Goal: Task Accomplishment & Management: Manage account settings

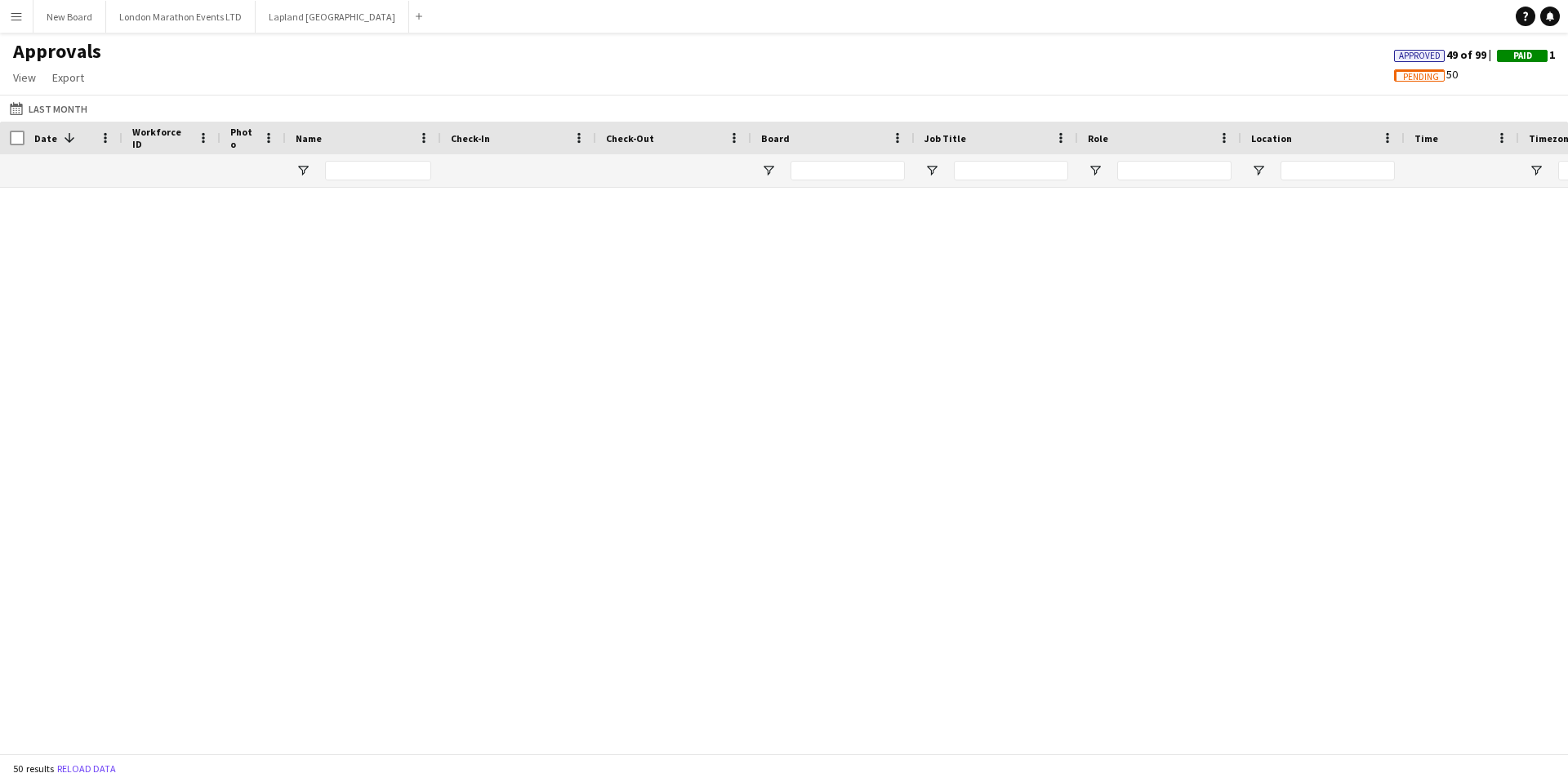
scroll to position [1720, 0]
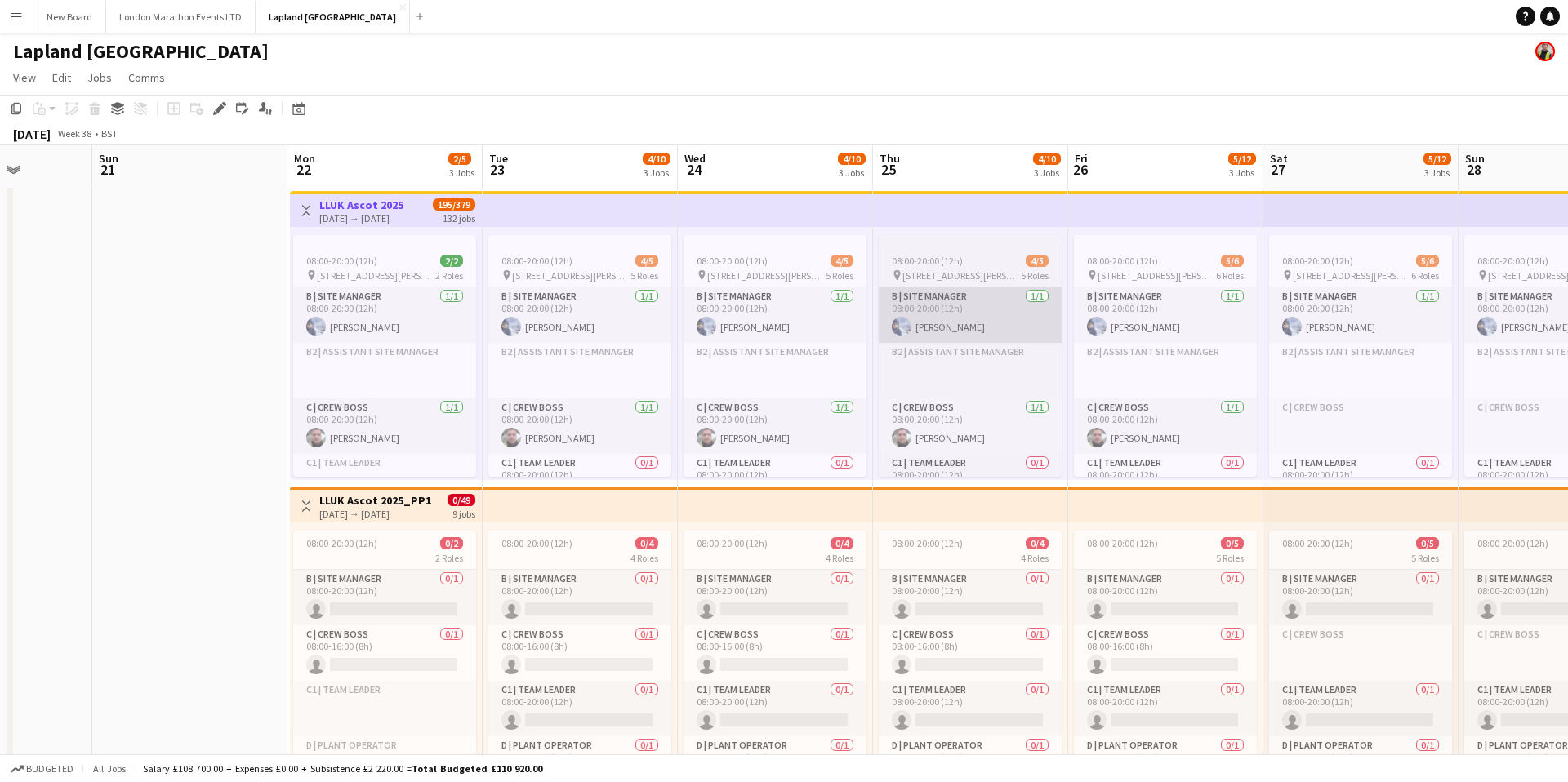
scroll to position [0, 691]
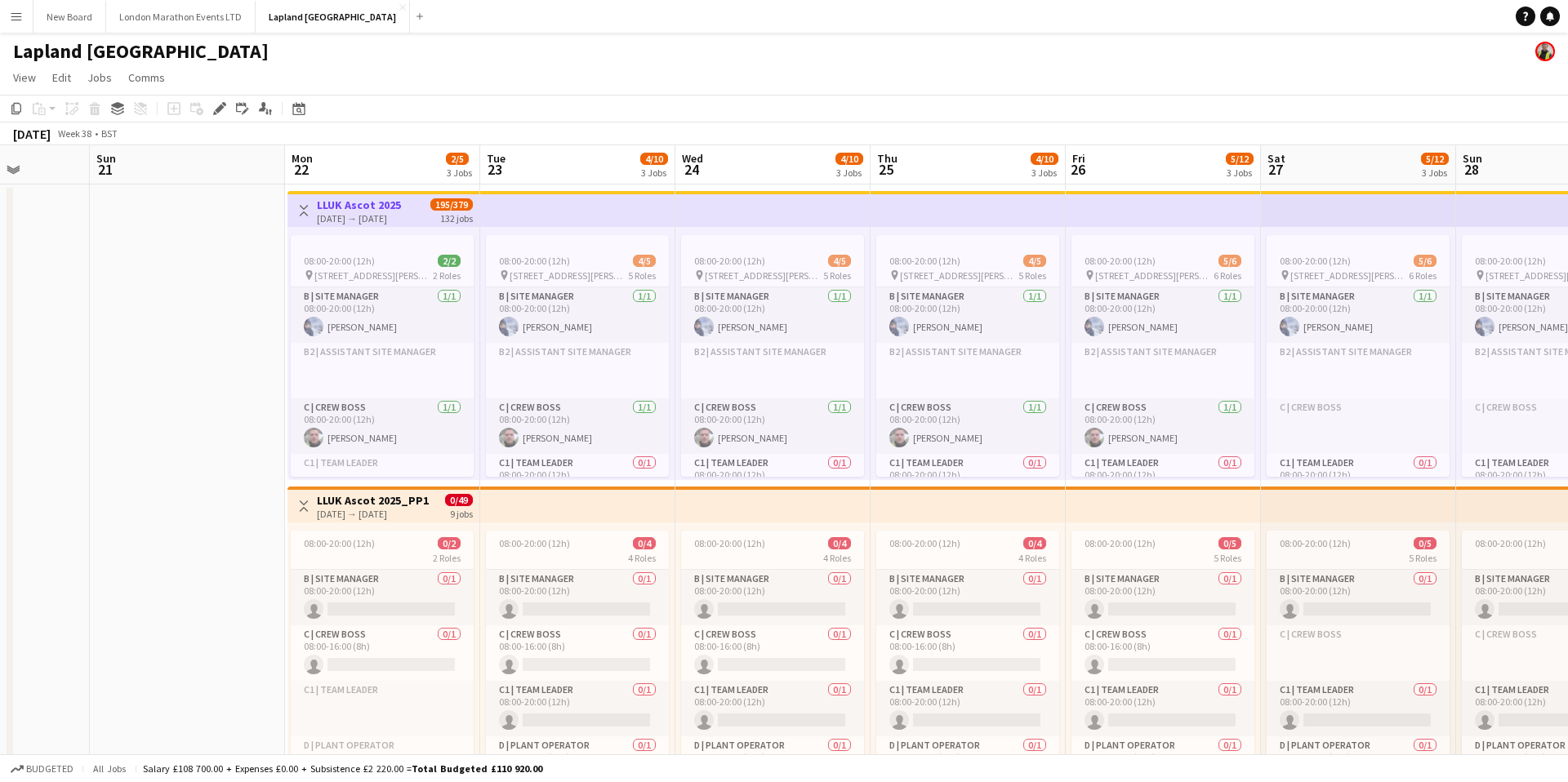
click at [597, 207] on app-top-bar at bounding box center [577, 208] width 195 height 36
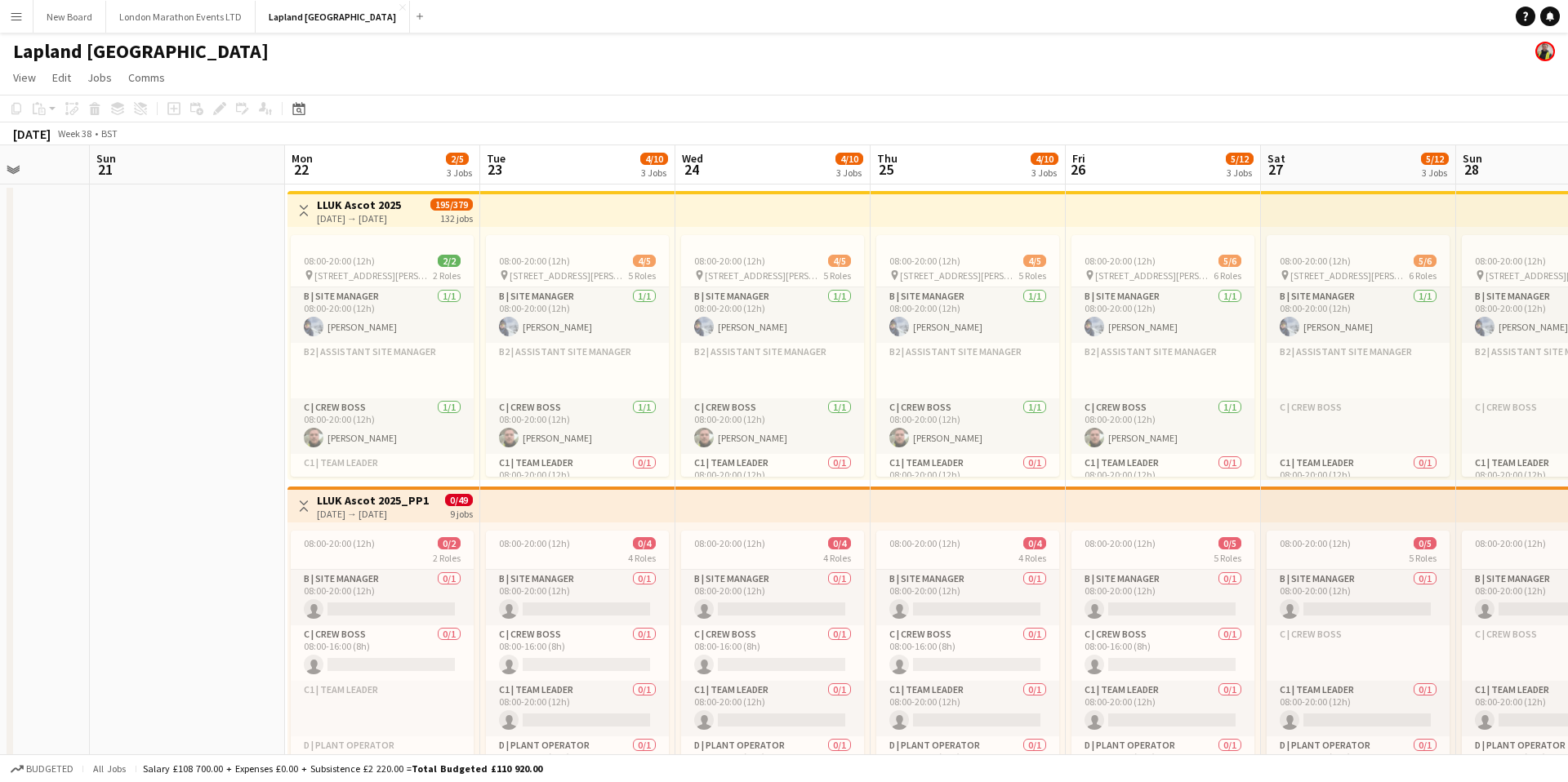
click at [594, 207] on app-top-bar at bounding box center [577, 208] width 195 height 36
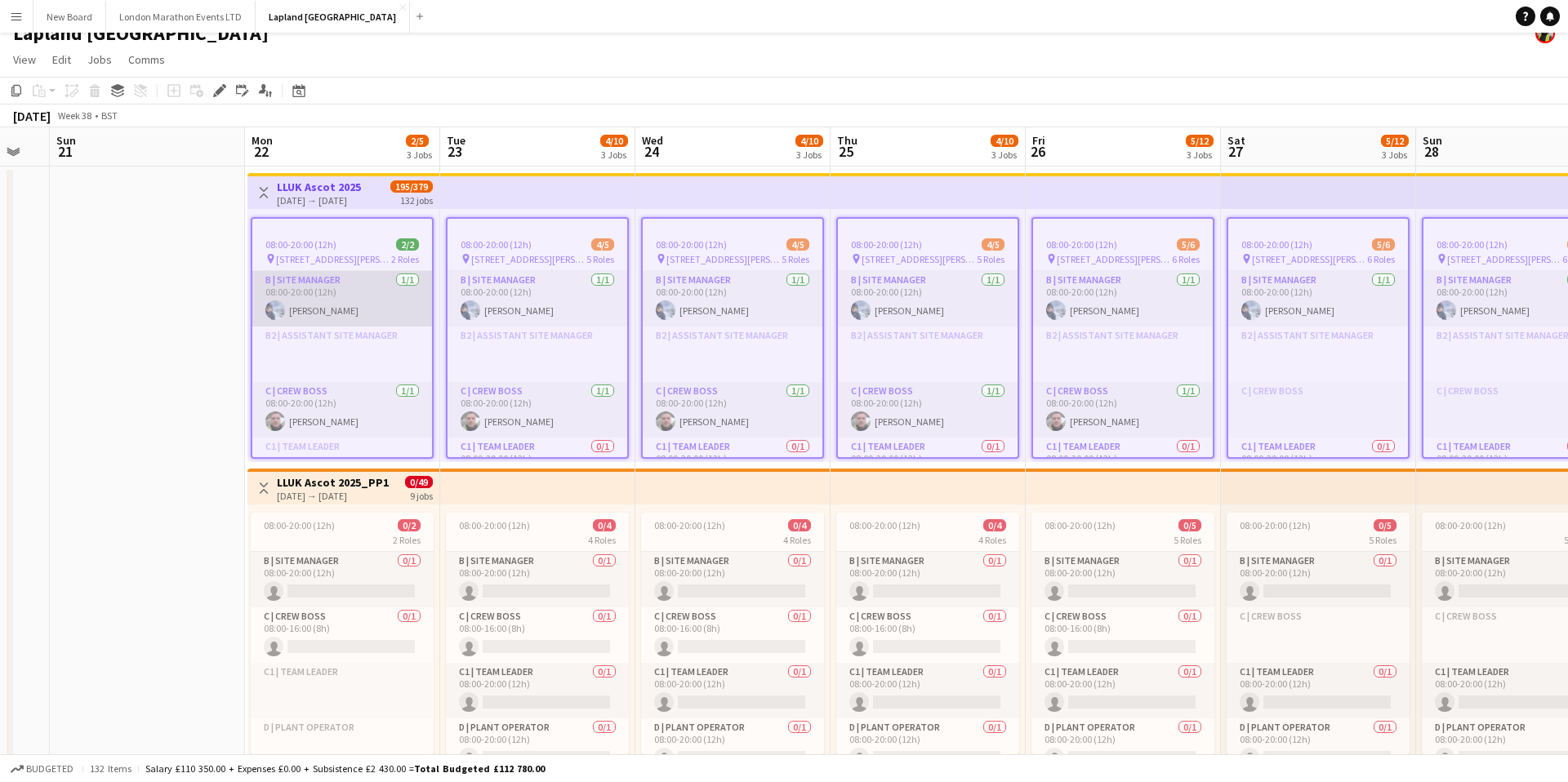
scroll to position [0, 731]
click at [205, 307] on app-date-cell at bounding box center [146, 613] width 195 height 893
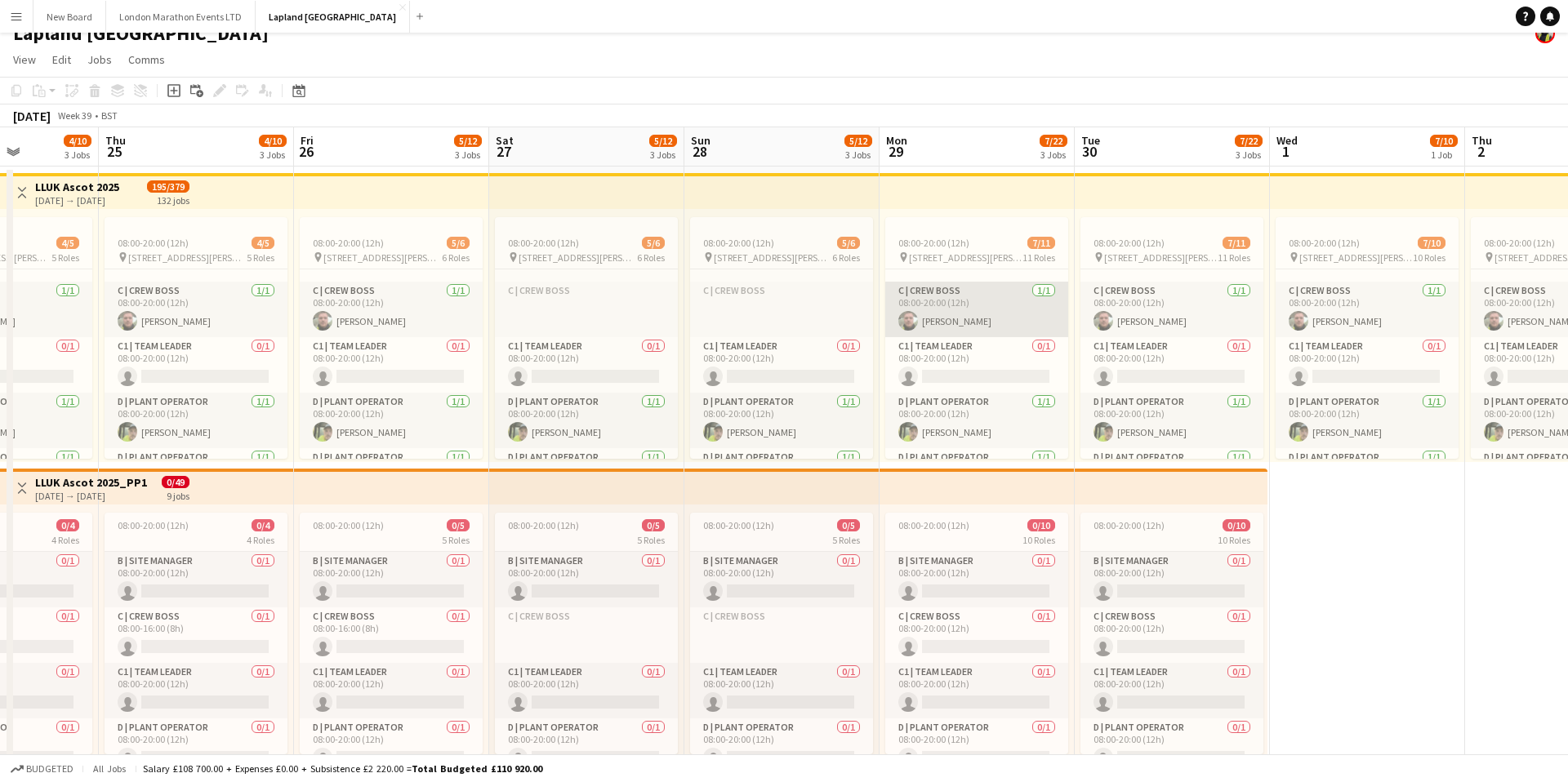
scroll to position [195, 0]
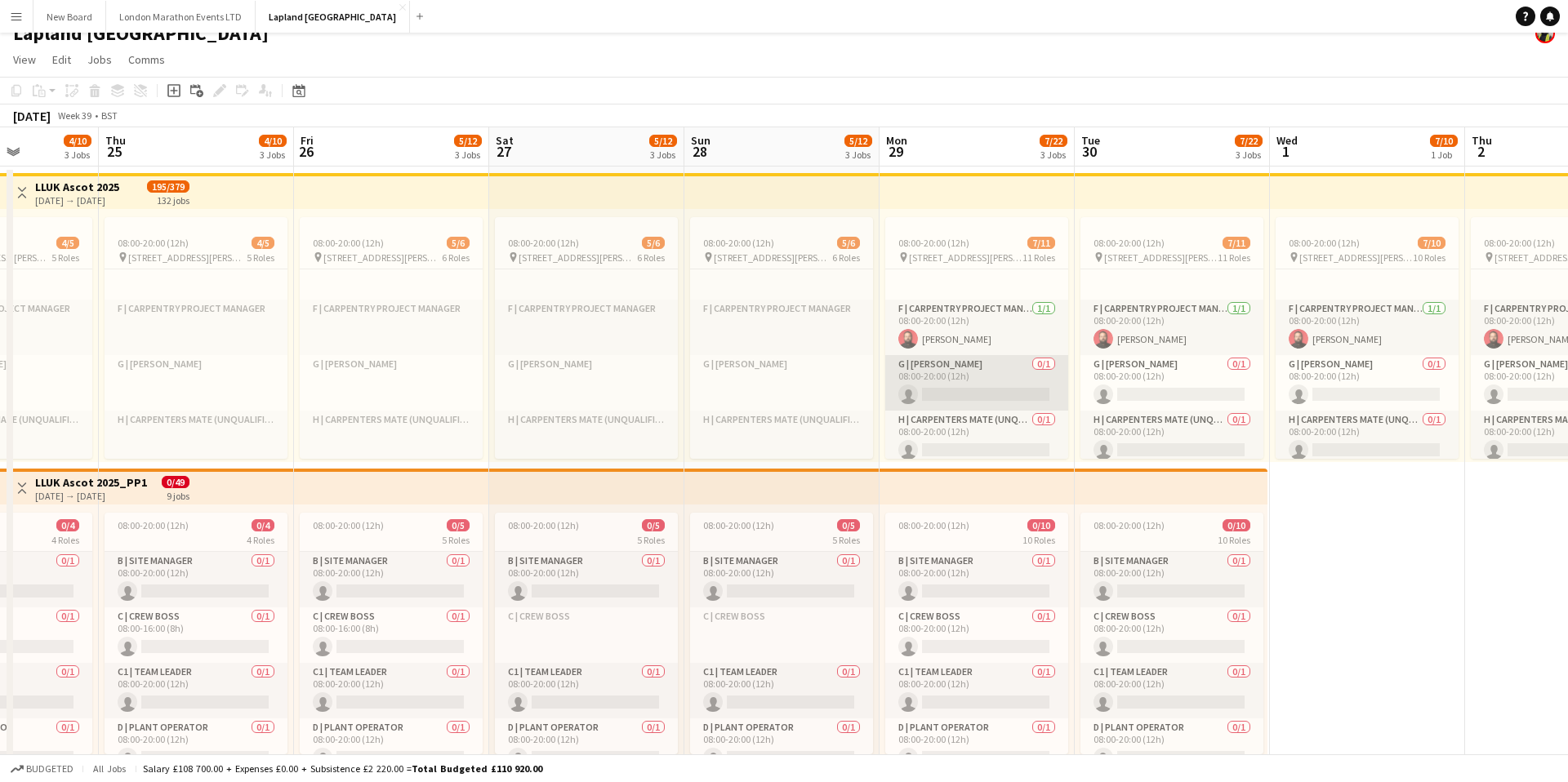
click at [986, 371] on app-card-role "G | Carpenter 0/1 08:00-20:00 (12h) single-neutral-actions" at bounding box center [976, 383] width 183 height 55
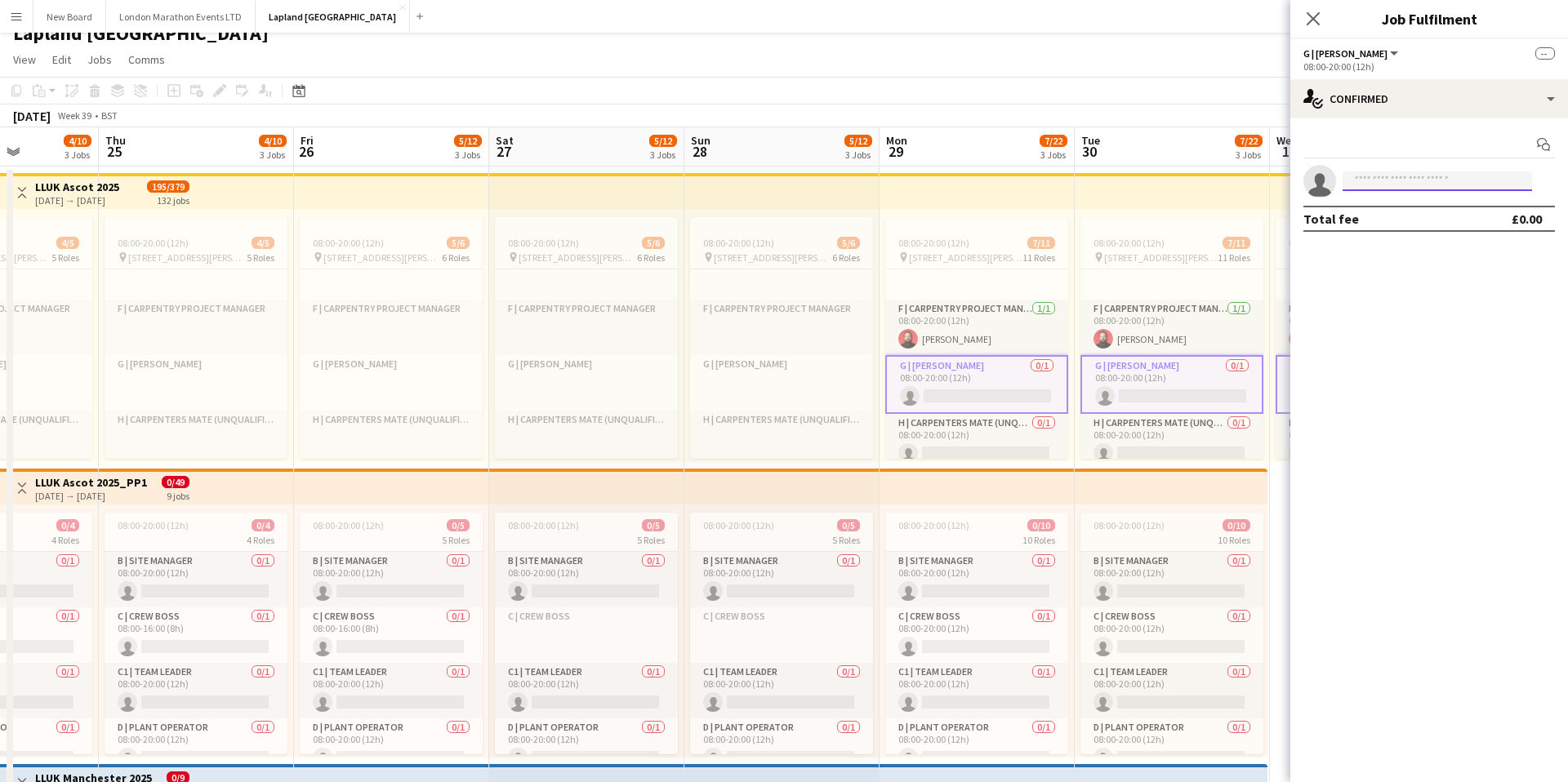
click at [1397, 177] on input at bounding box center [1437, 181] width 189 height 19
type input "*****"
click at [1478, 224] on span "+4407949882086" at bounding box center [1437, 231] width 163 height 13
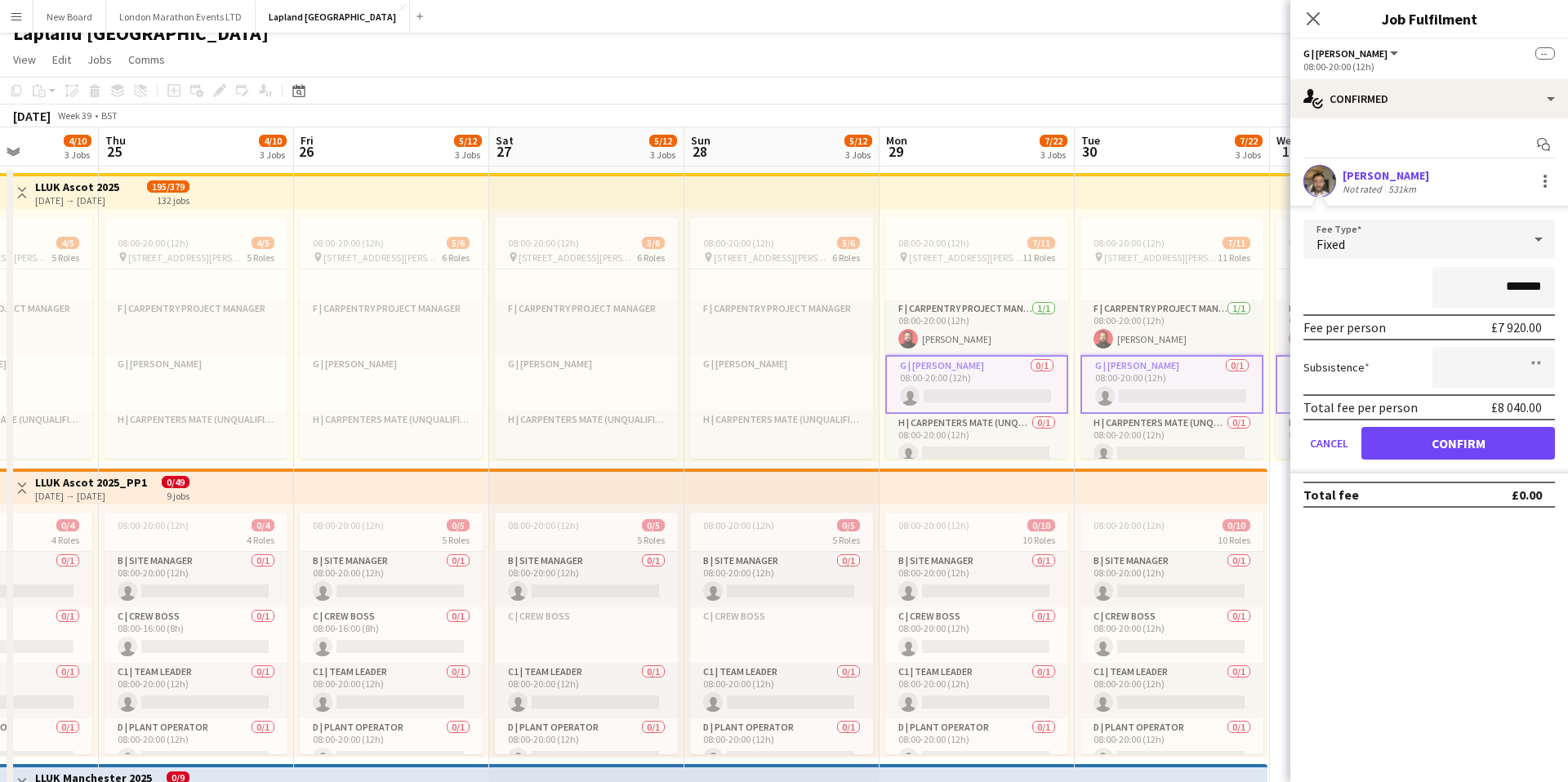
click at [1393, 288] on div "*******" at bounding box center [1429, 287] width 252 height 41
click at [999, 373] on app-card-role "G | Carpenter 0/1 08:00-20:00 (12h) single-neutral-actions" at bounding box center [976, 385] width 183 height 59
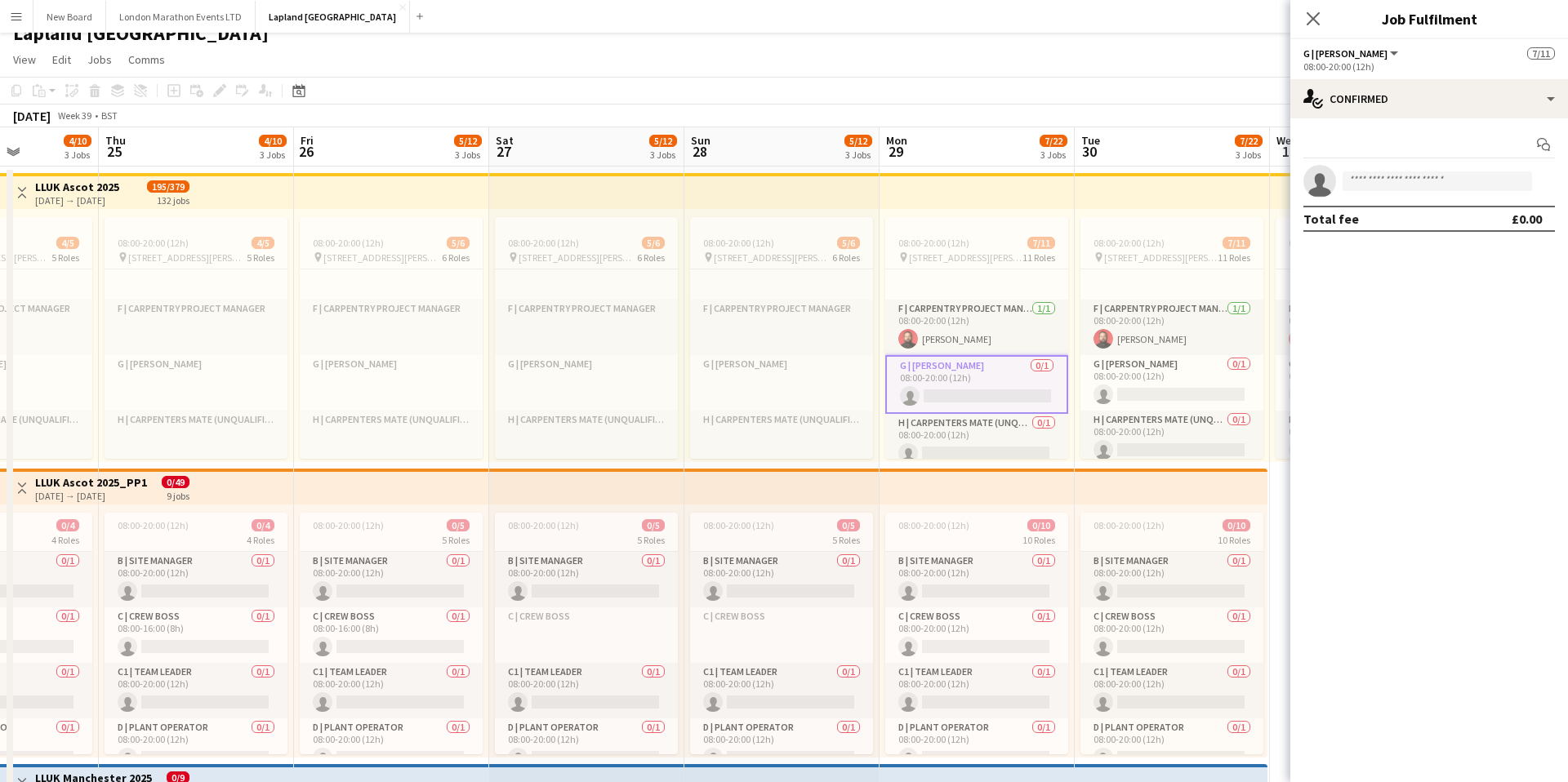
click at [1000, 371] on app-card-role "G | Carpenter 0/1 08:00-20:00 (12h) single-neutral-actions" at bounding box center [976, 385] width 183 height 59
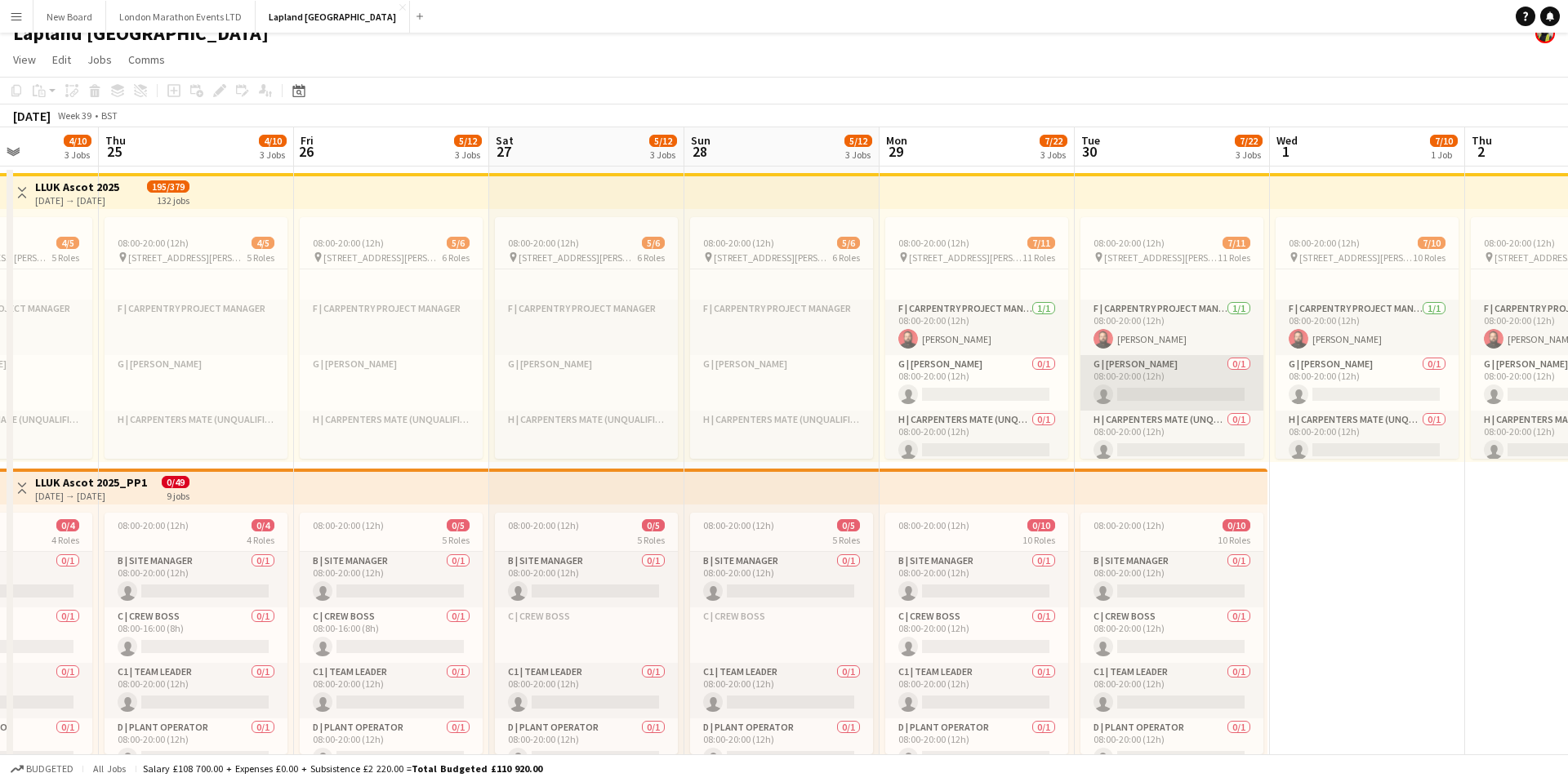
click at [1166, 362] on app-card-role "G | Carpenter 0/1 08:00-20:00 (12h) single-neutral-actions" at bounding box center [1171, 383] width 183 height 55
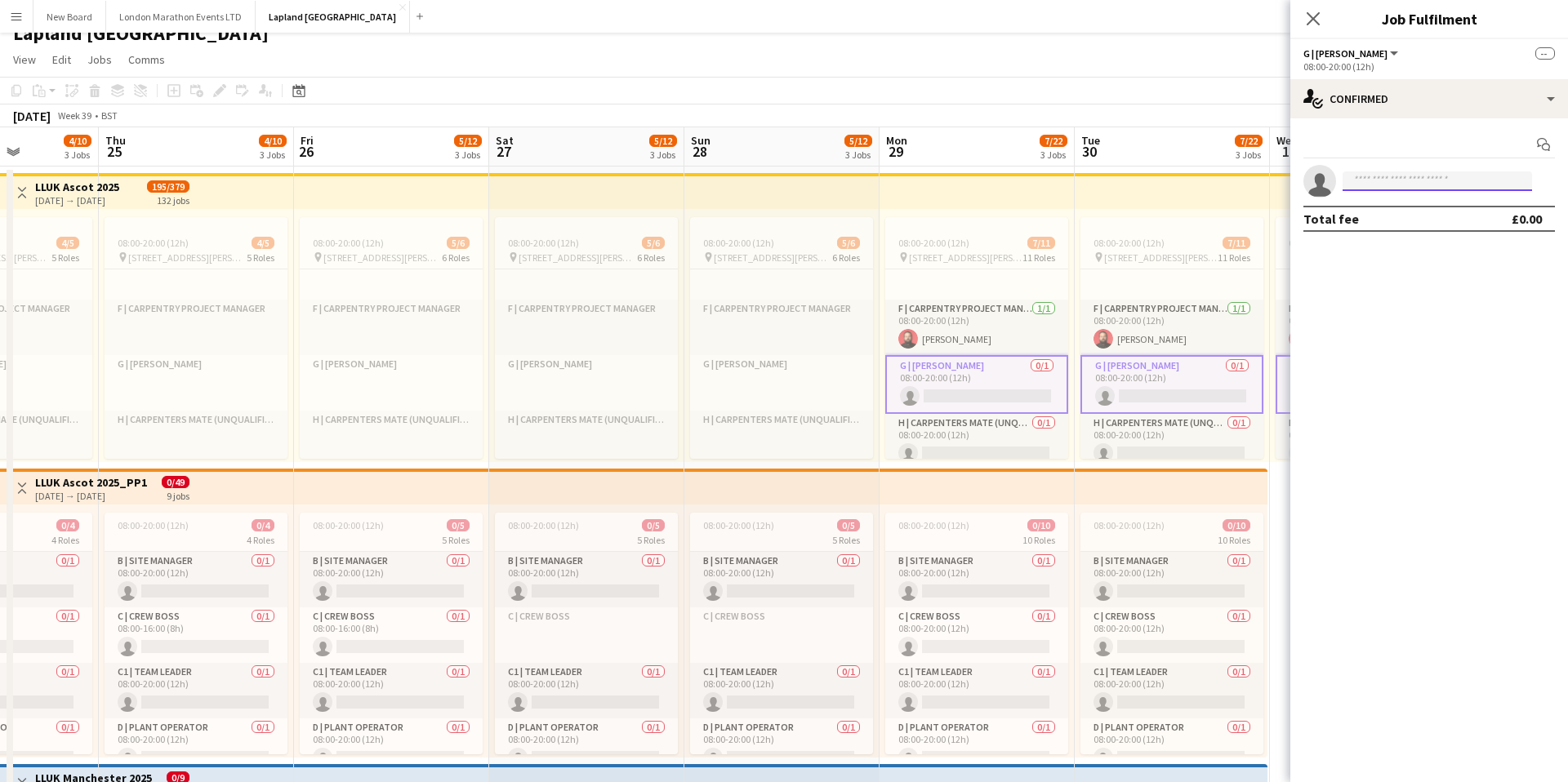
click at [1388, 186] on input at bounding box center [1437, 181] width 189 height 19
type input "*****"
click at [1405, 221] on span "s_dickov@hotmail.co.uk" at bounding box center [1437, 218] width 163 height 13
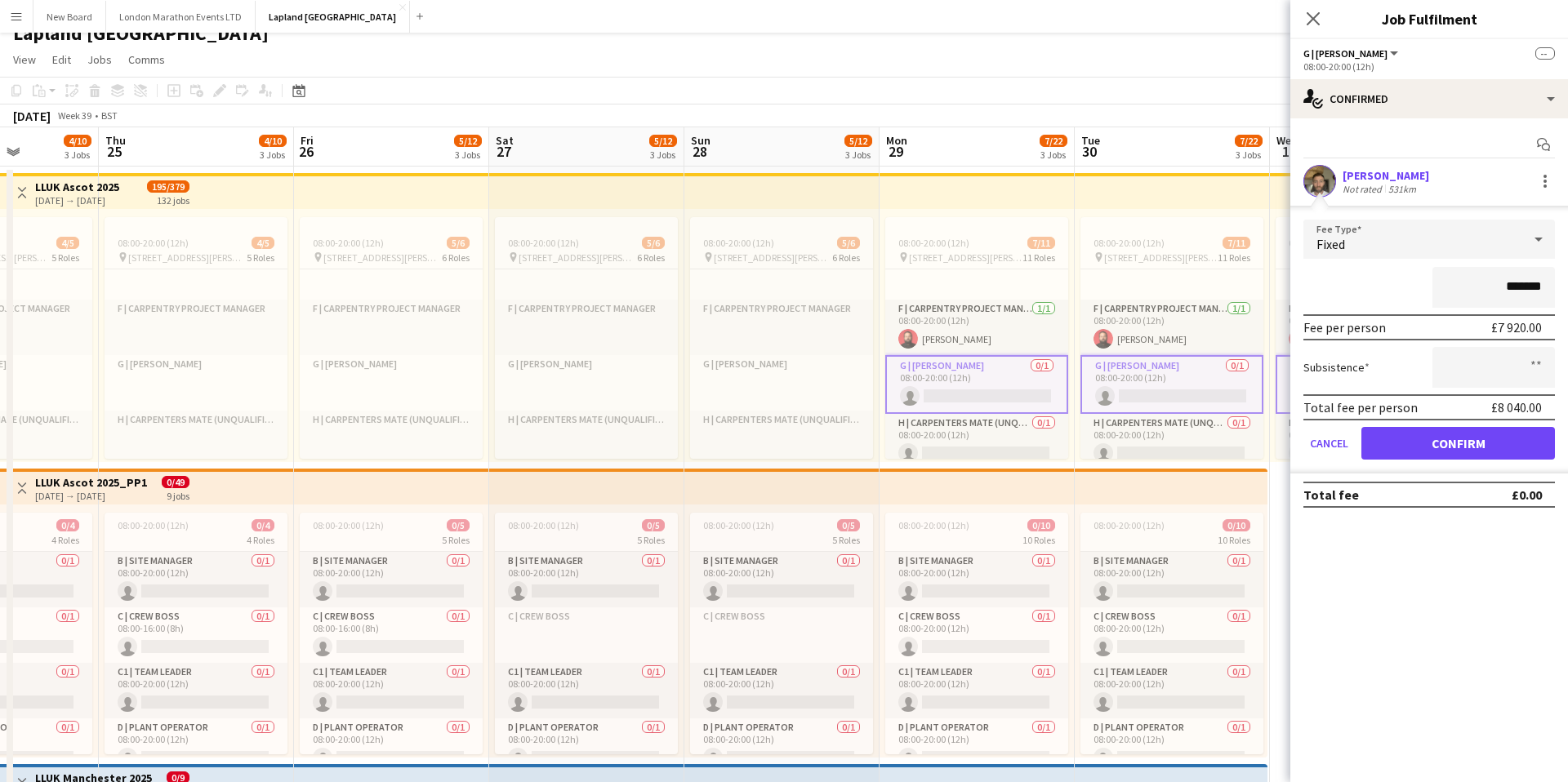
click at [1351, 274] on div "*******" at bounding box center [1429, 287] width 252 height 41
click at [1453, 448] on button "Confirm" at bounding box center [1458, 442] width 193 height 33
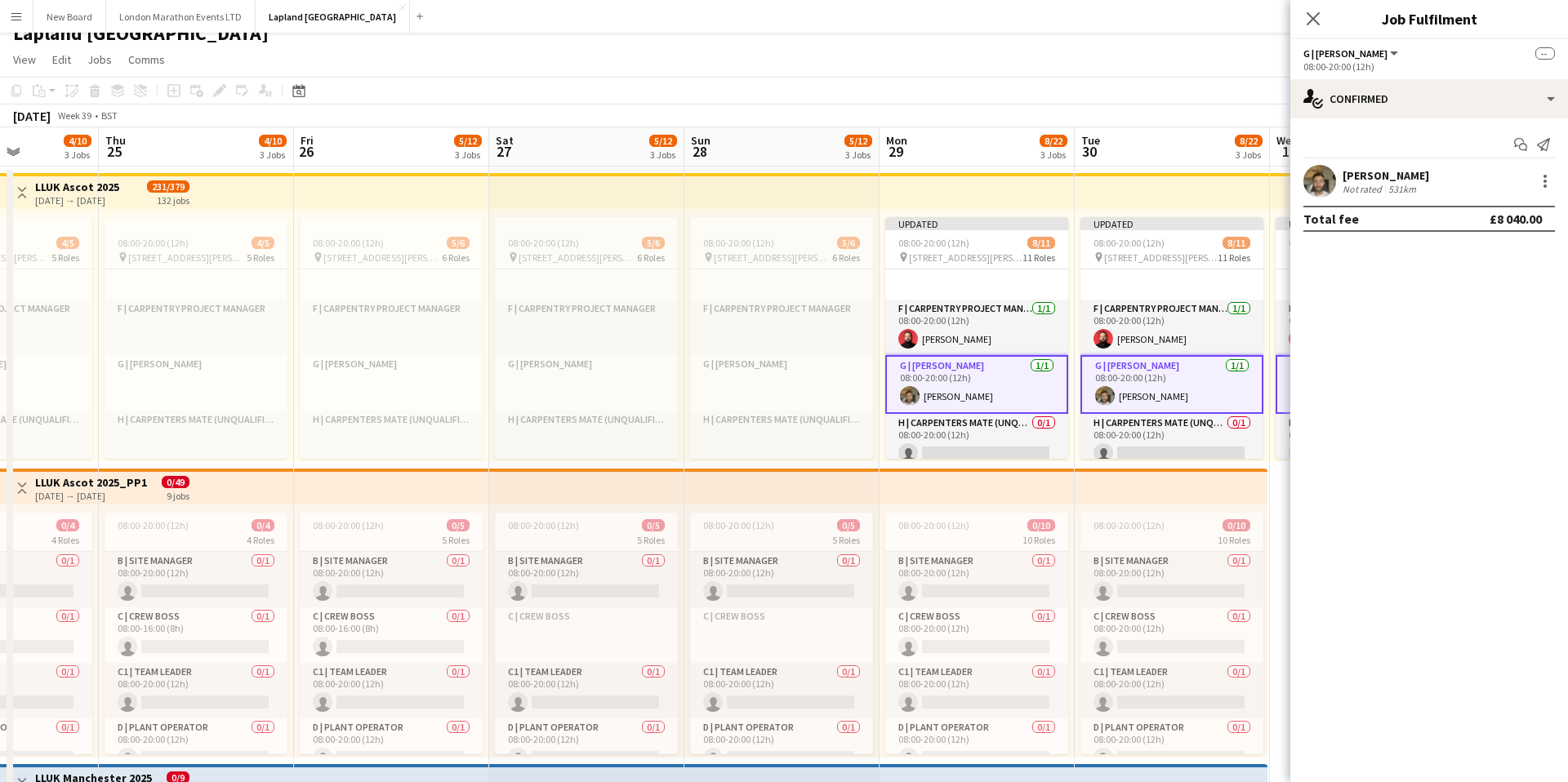
click at [1020, 384] on app-card-role "G | Carpenter 1/1 08:00-20:00 (12h) Scott Dickie" at bounding box center [976, 385] width 183 height 59
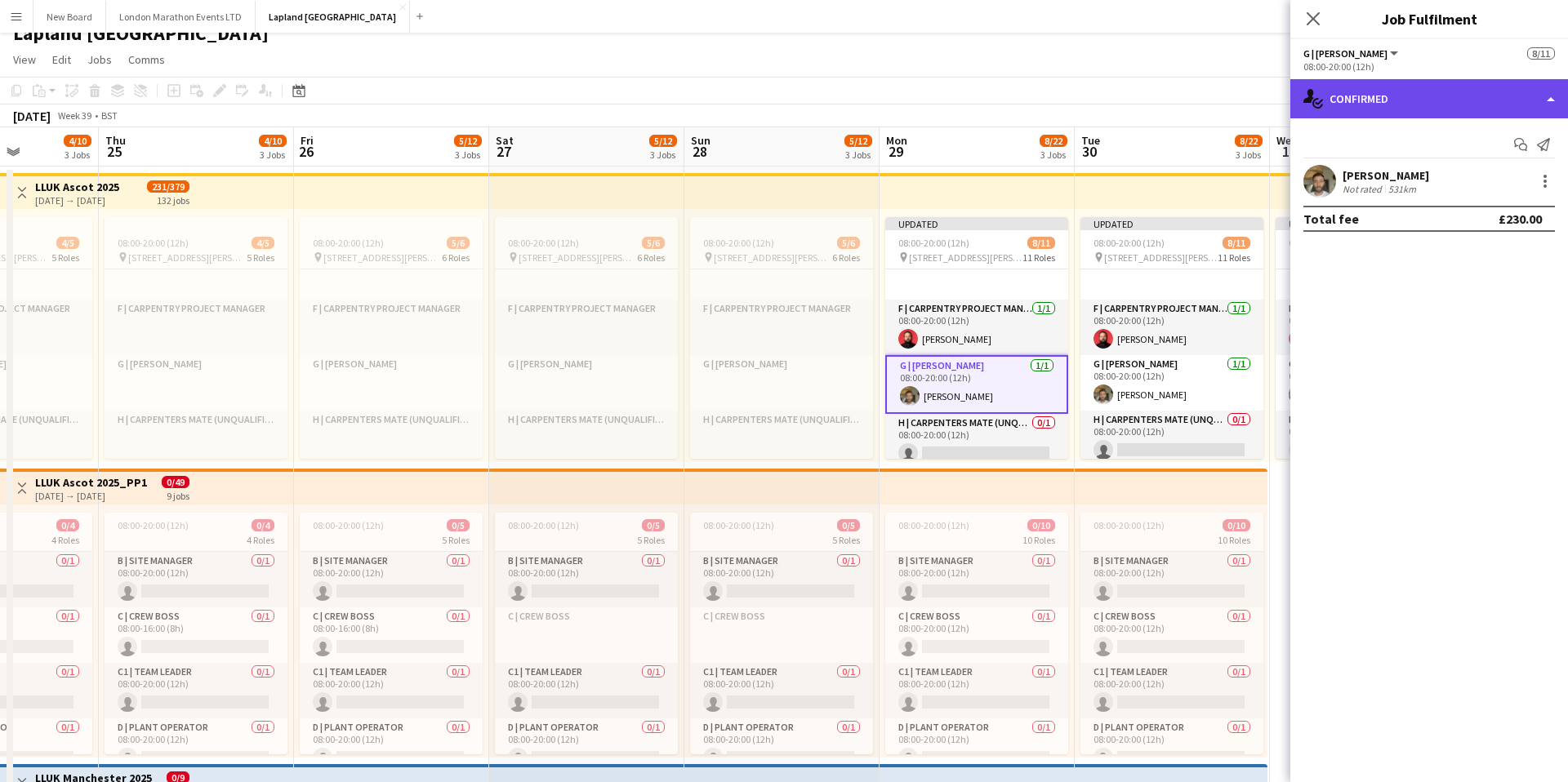
click at [1544, 100] on div "single-neutral-actions-check-2 Confirmed" at bounding box center [1429, 99] width 278 height 39
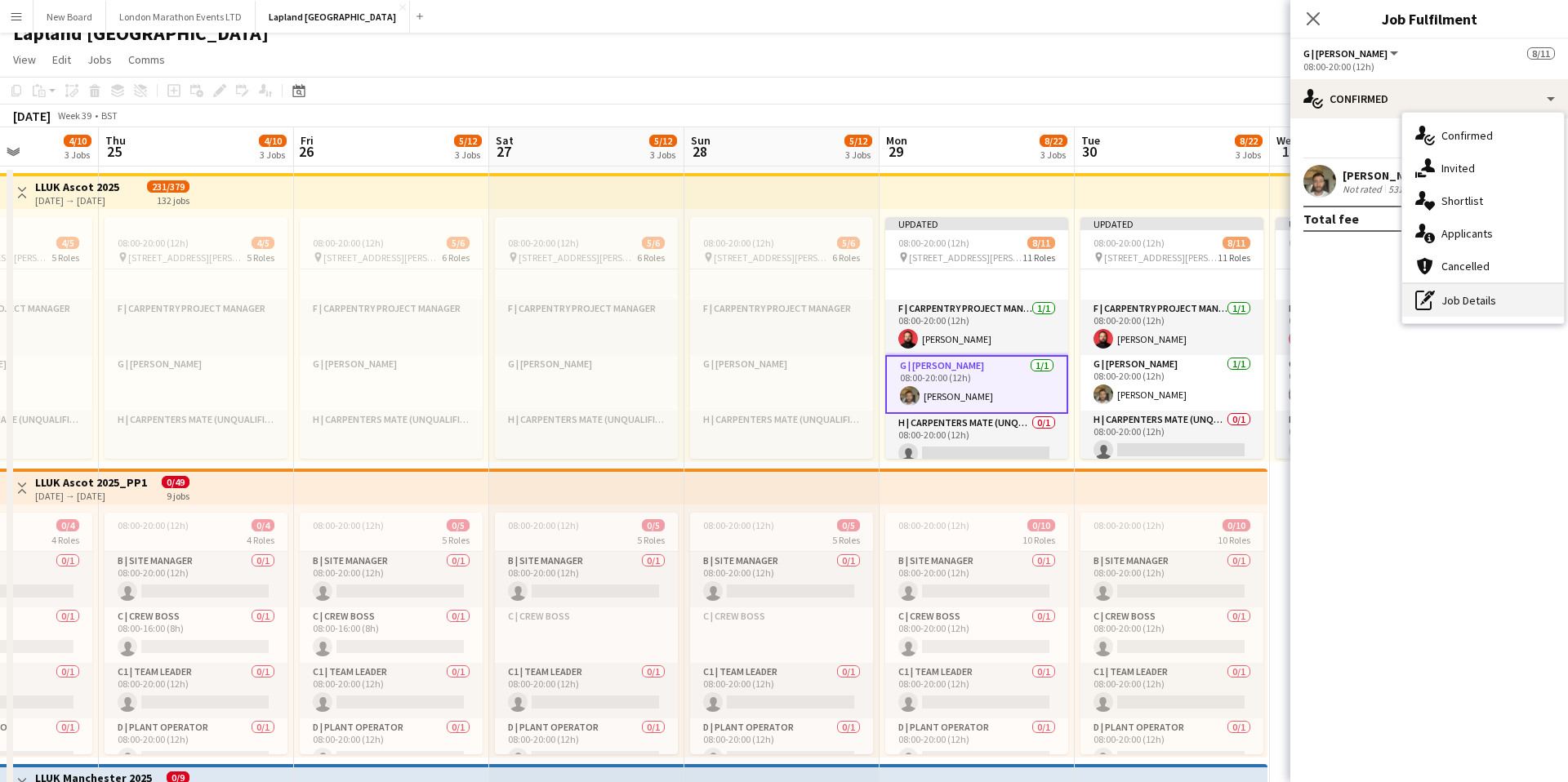
click at [1470, 305] on div "pen-write Job Details" at bounding box center [1483, 300] width 161 height 33
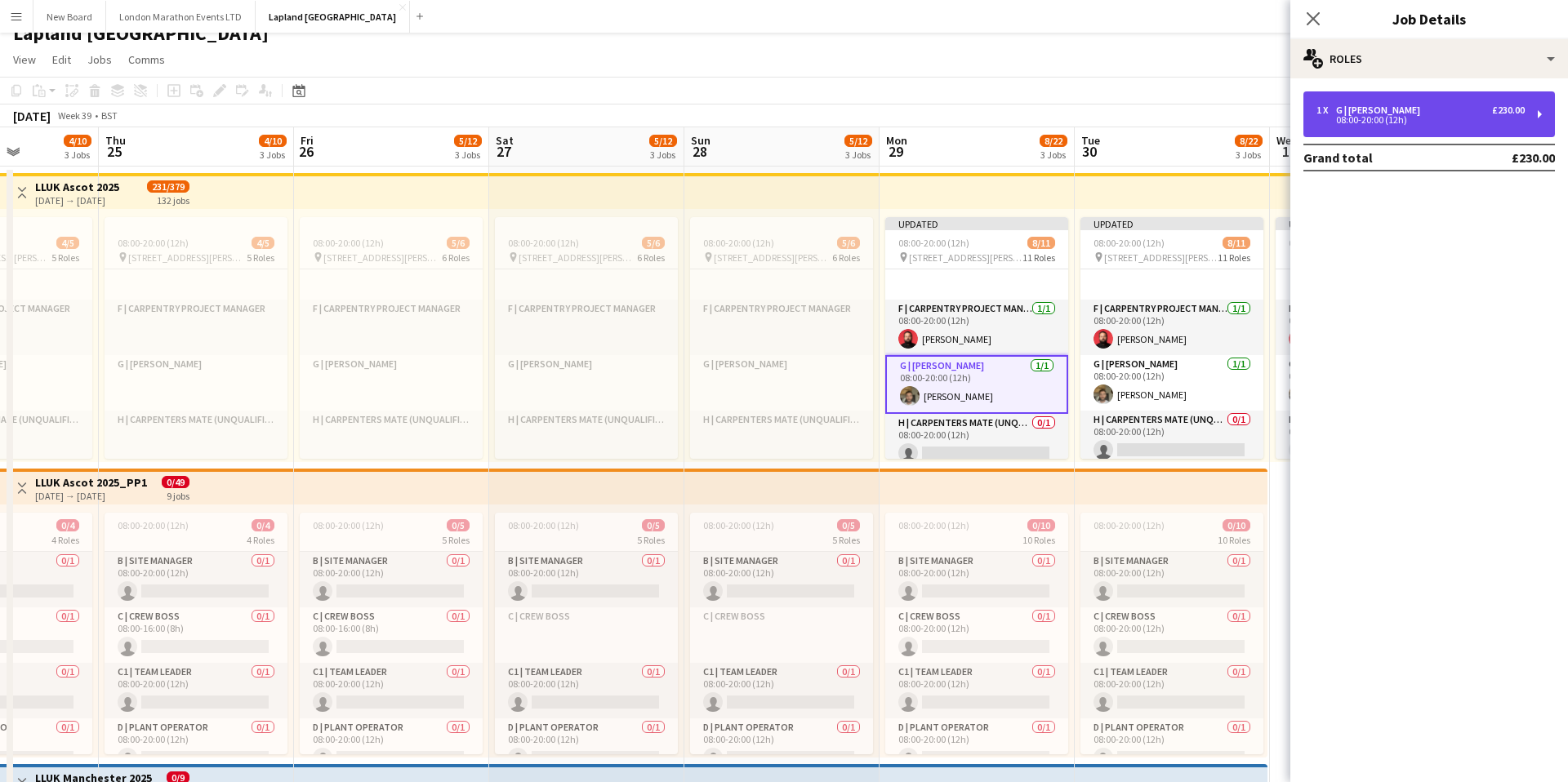
click at [1459, 109] on div "1 x G | Carpenter £230.00" at bounding box center [1420, 110] width 208 height 12
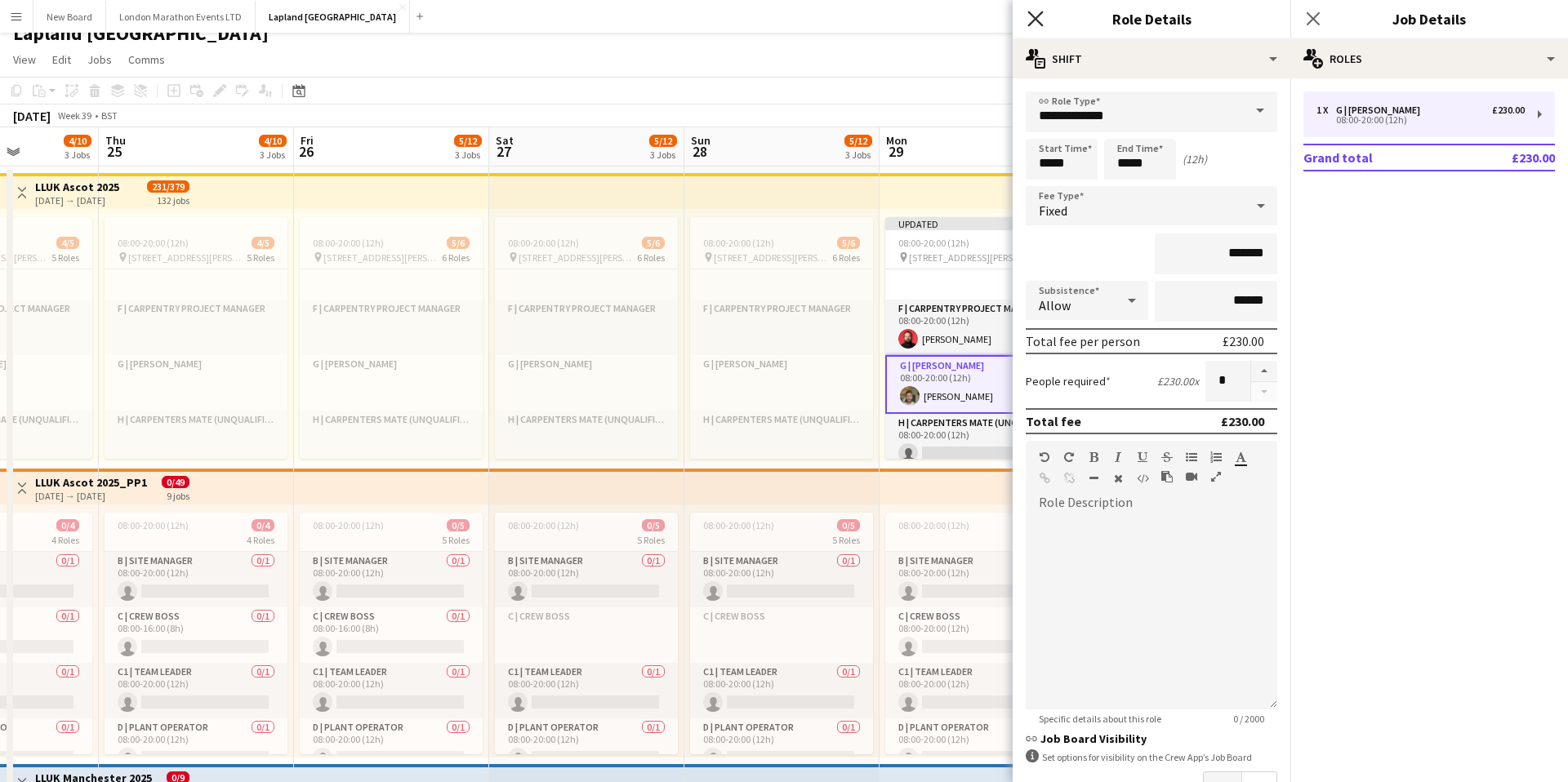
click at [1034, 13] on icon "Close pop-in" at bounding box center [1035, 18] width 16 height 16
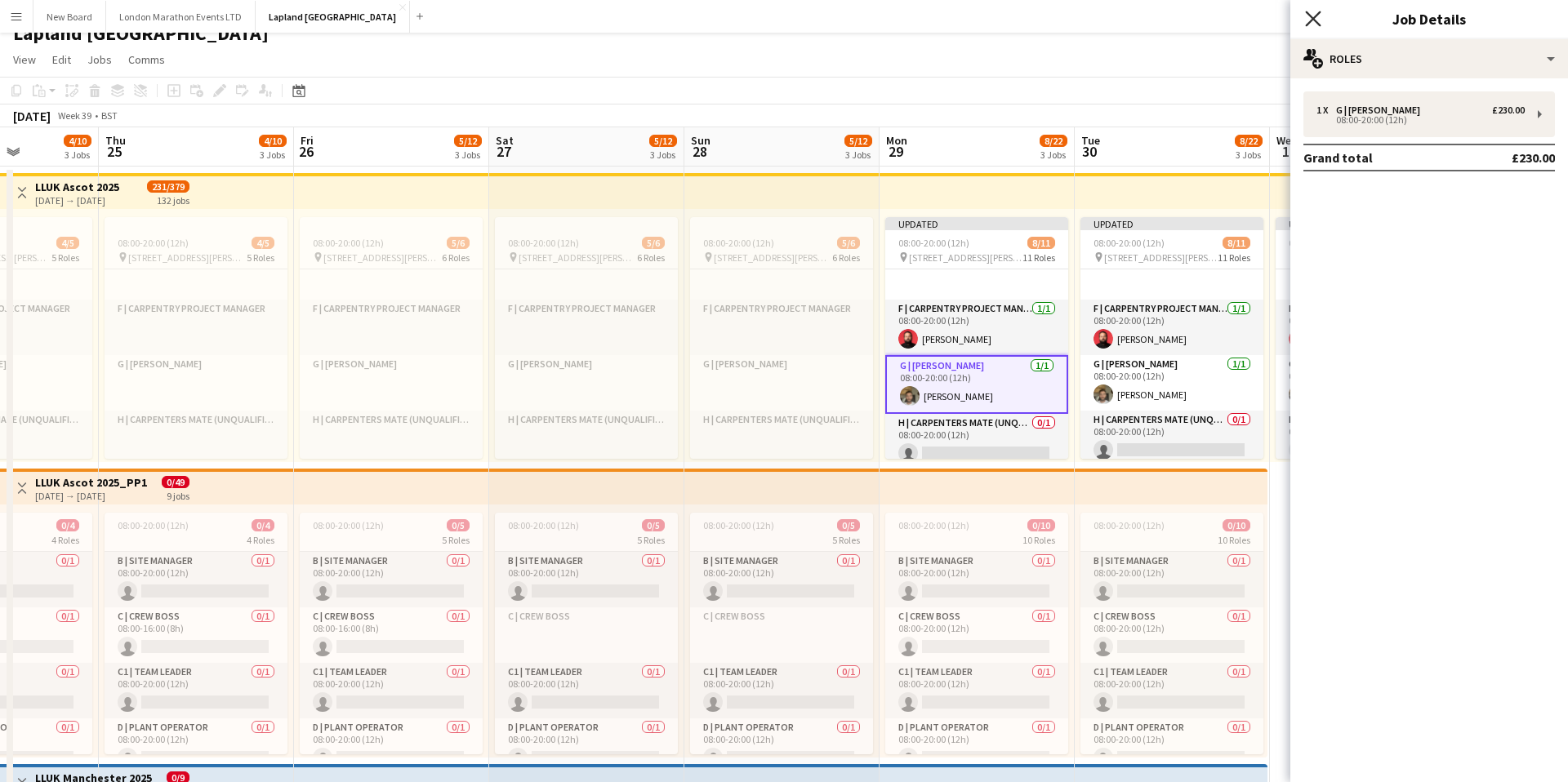
click at [1310, 20] on icon at bounding box center [1313, 18] width 16 height 16
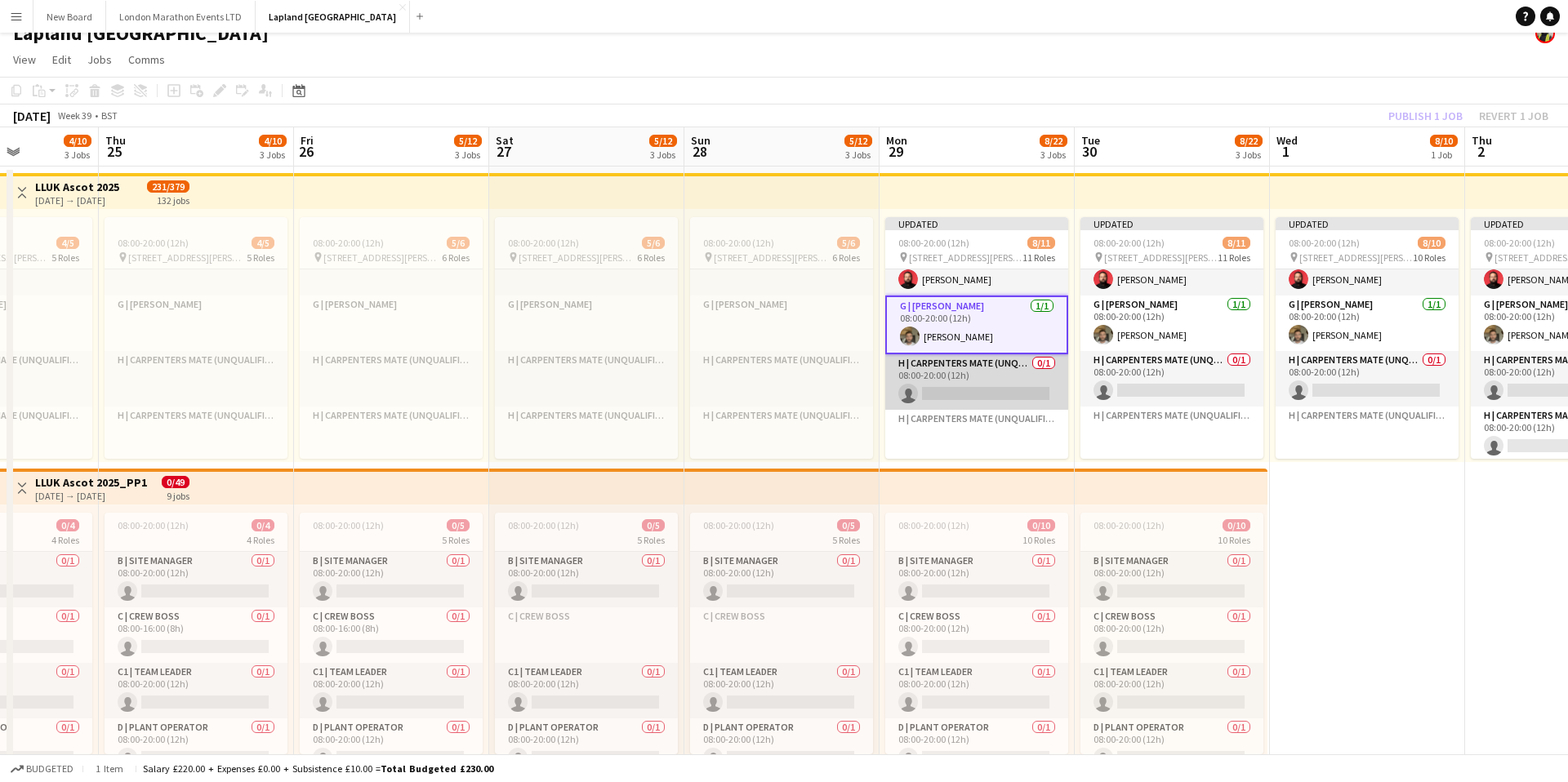
click at [994, 371] on app-card-role "H | Carpenters Mate (Unqualified) 0/1 08:00-20:00 (12h) single-neutral-actions" at bounding box center [976, 382] width 183 height 55
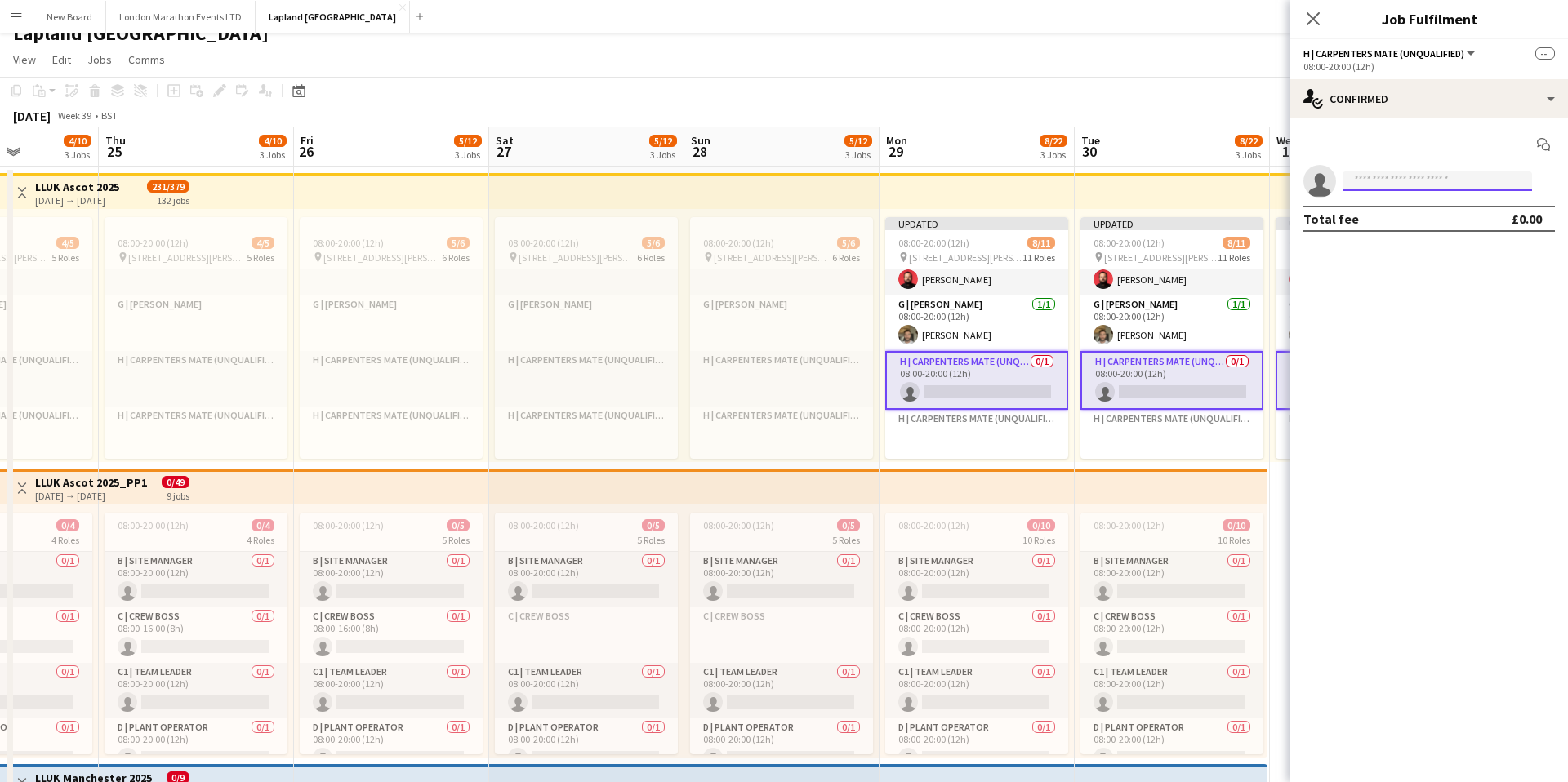
click at [1396, 182] on input at bounding box center [1437, 181] width 189 height 19
type input "******"
click at [1437, 207] on span "Callum Howard Active" at bounding box center [1437, 204] width 163 height 14
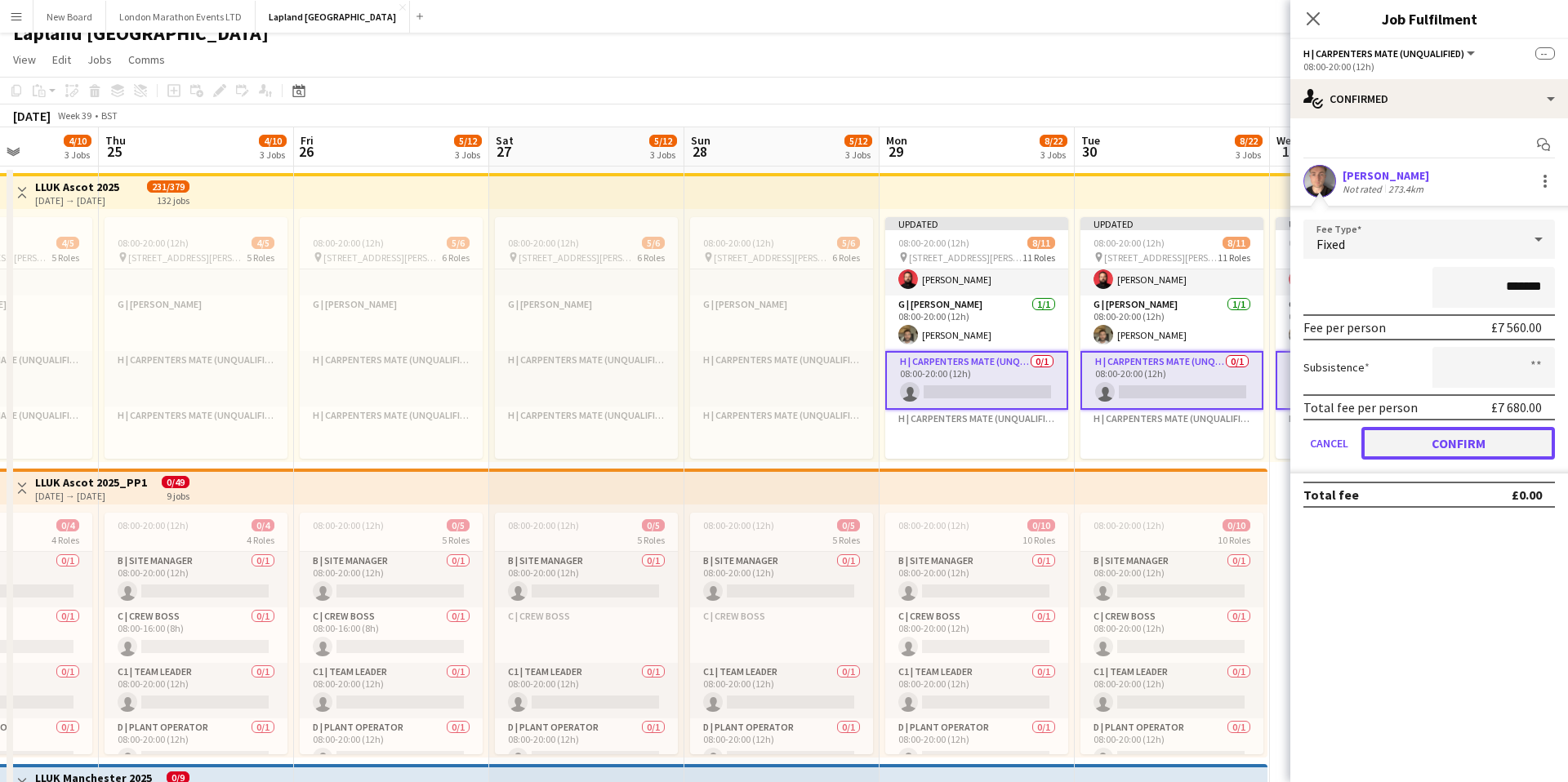
click at [1404, 449] on button "Confirm" at bounding box center [1458, 442] width 193 height 33
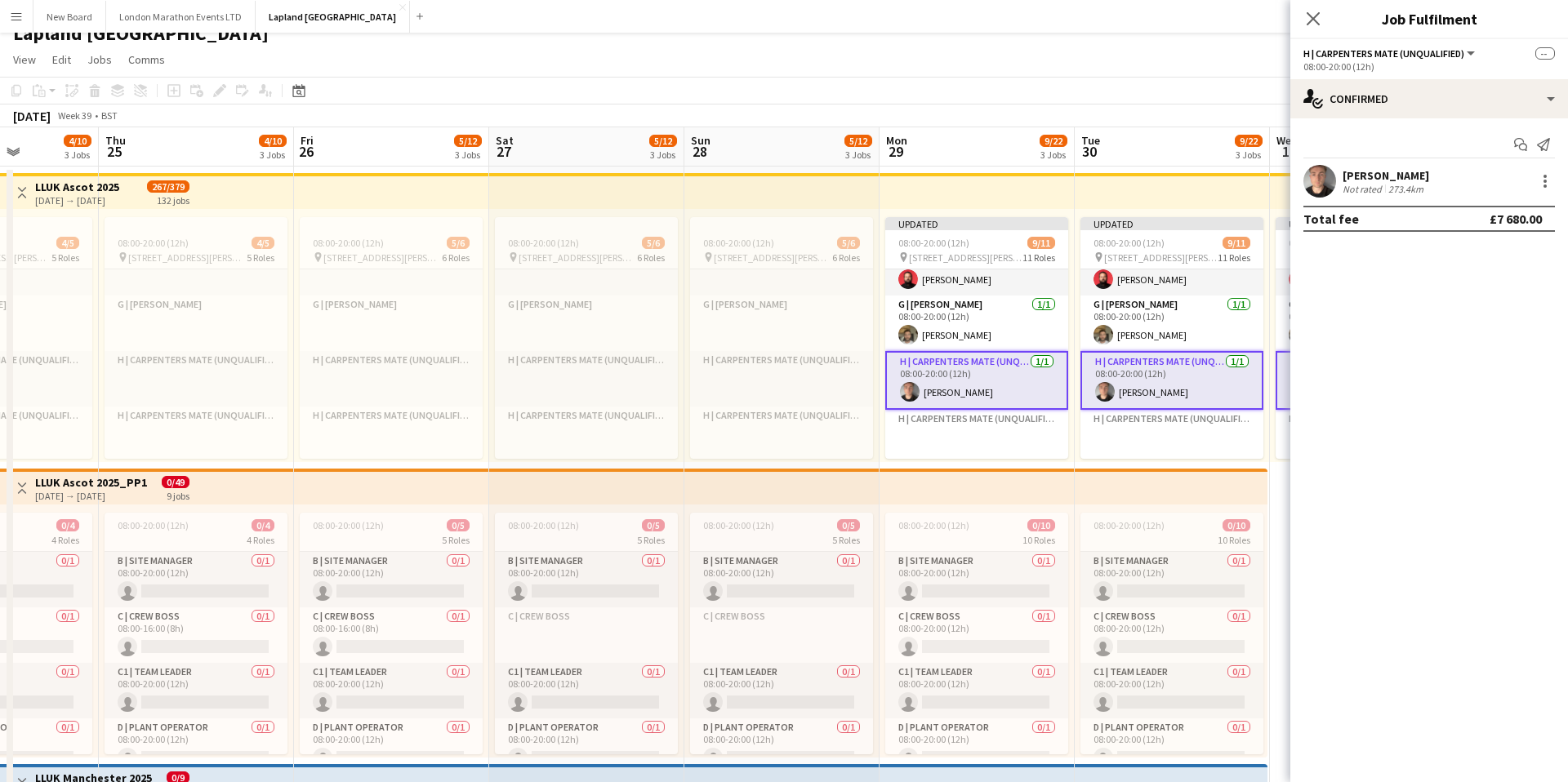
click at [1027, 386] on app-card-role "H | Carpenters Mate (Unqualified) 1/1 08:00-20:00 (12h) Callum Howard" at bounding box center [976, 381] width 183 height 59
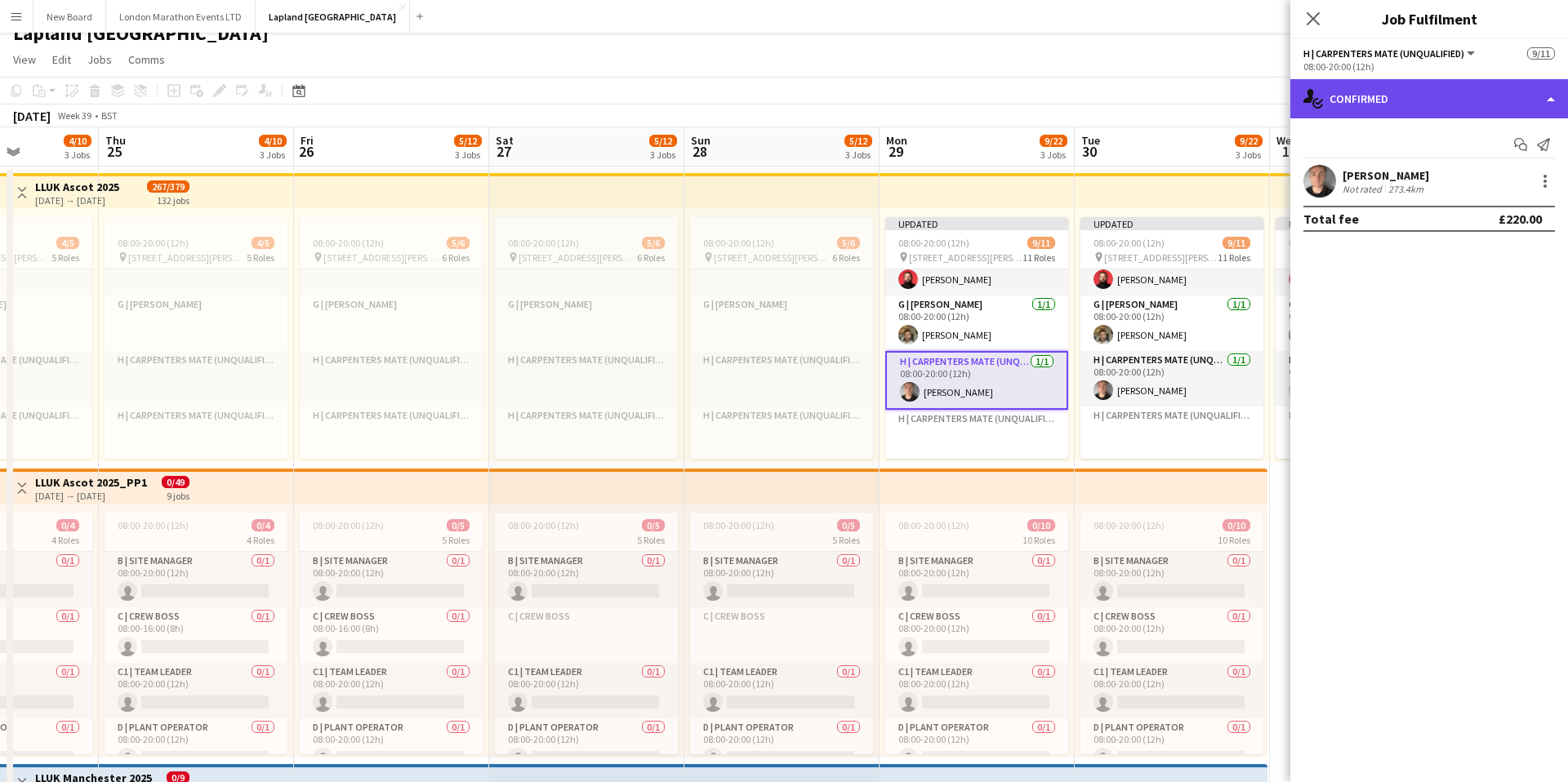
click at [1549, 100] on div "single-neutral-actions-check-2 Confirmed" at bounding box center [1429, 99] width 278 height 39
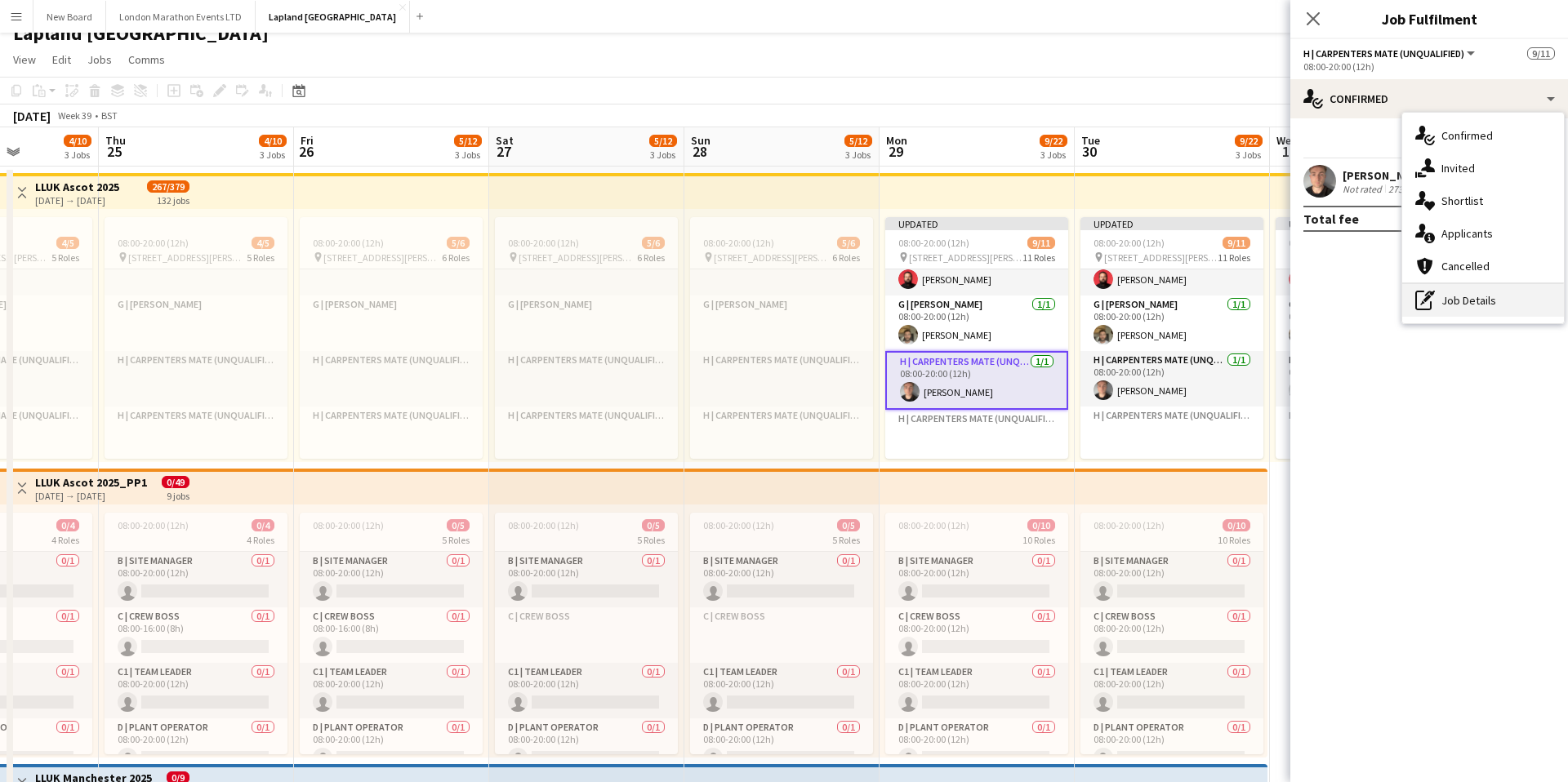
click at [1470, 302] on div "pen-write Job Details" at bounding box center [1483, 300] width 161 height 33
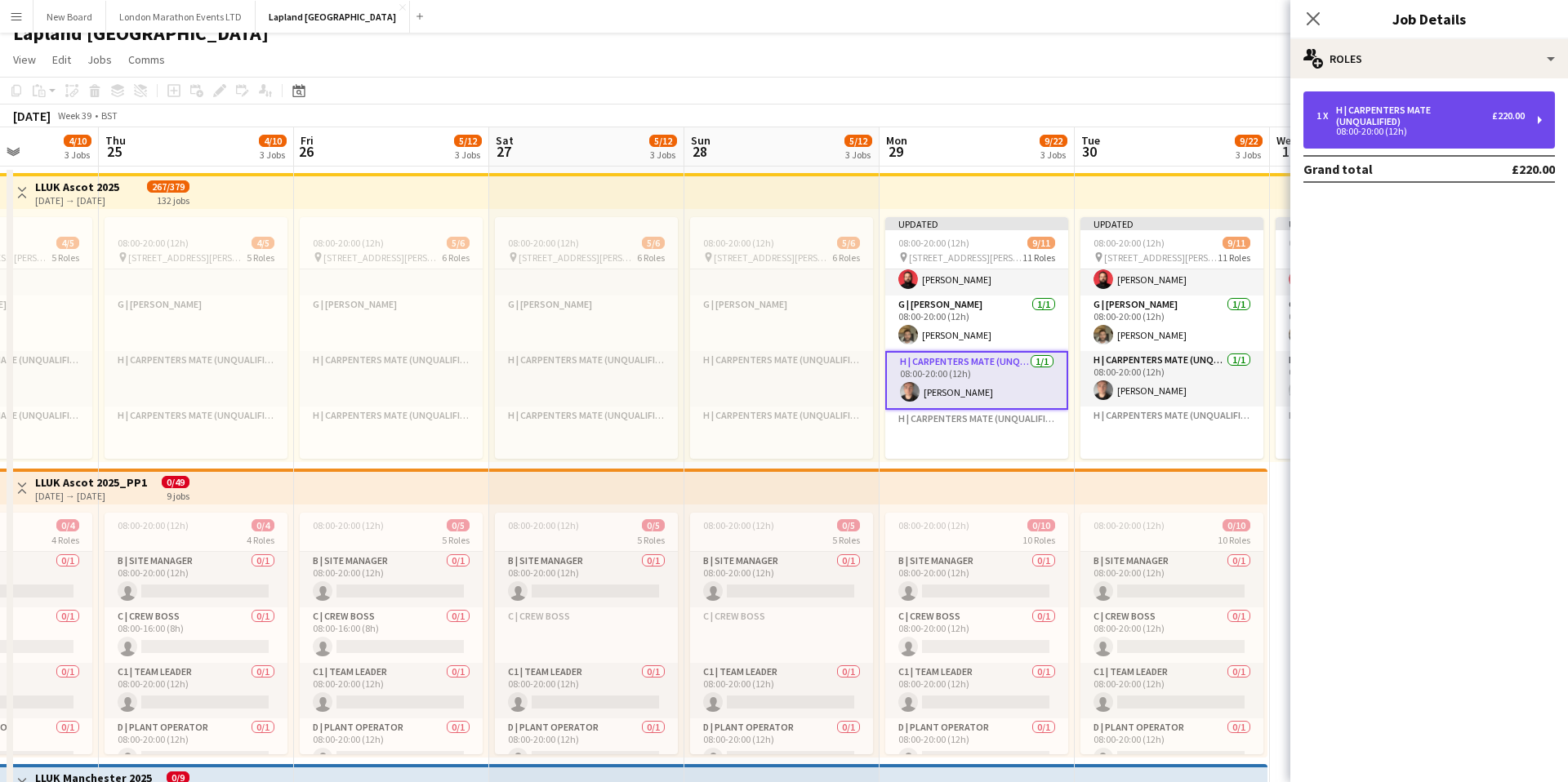
click at [1536, 122] on div "1 x H | Carpenters Mate (Unqualified) £220.00 08:00-20:00 (12h)" at bounding box center [1429, 120] width 252 height 57
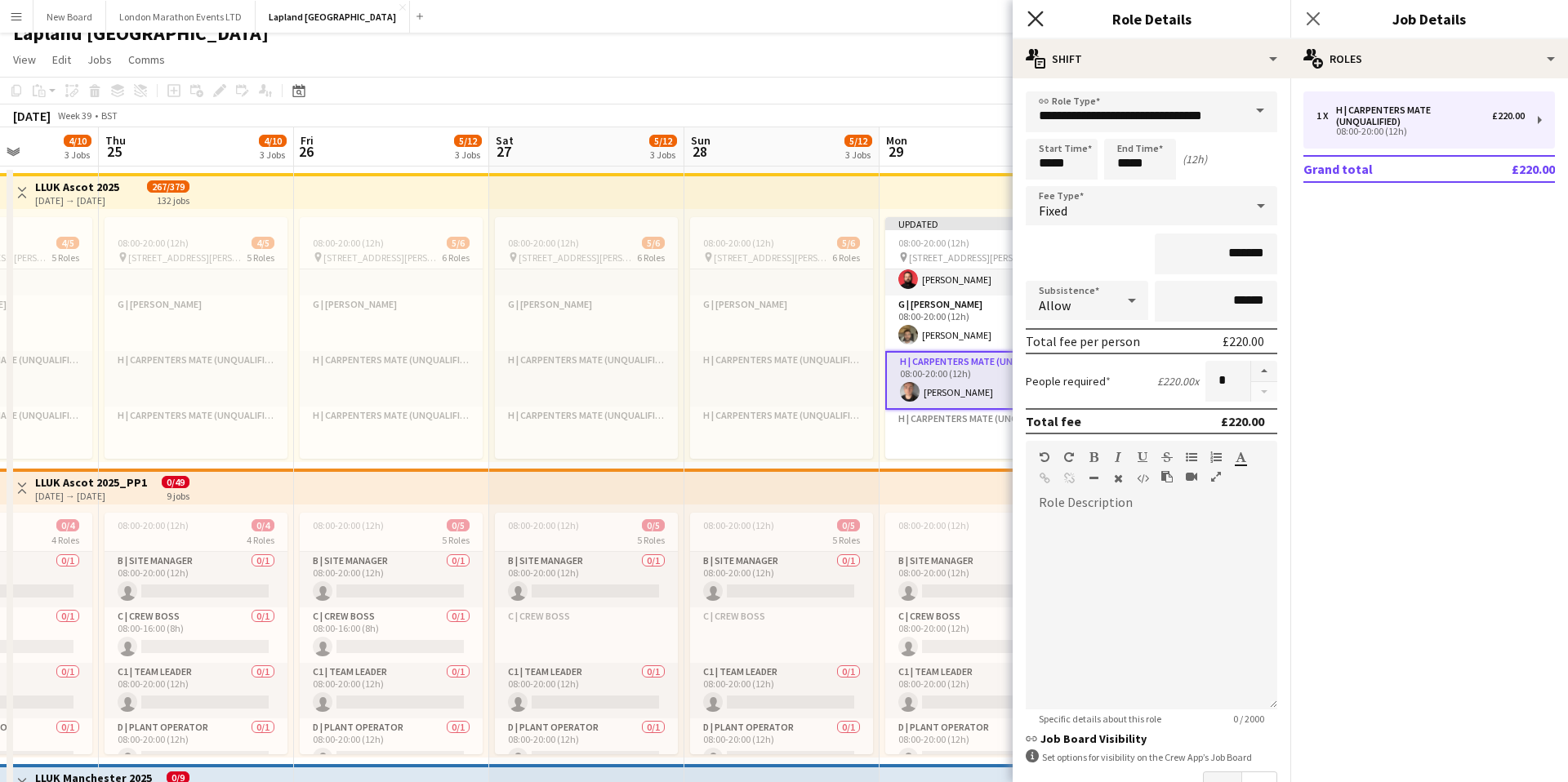
click at [1036, 23] on icon "Close pop-in" at bounding box center [1035, 18] width 16 height 16
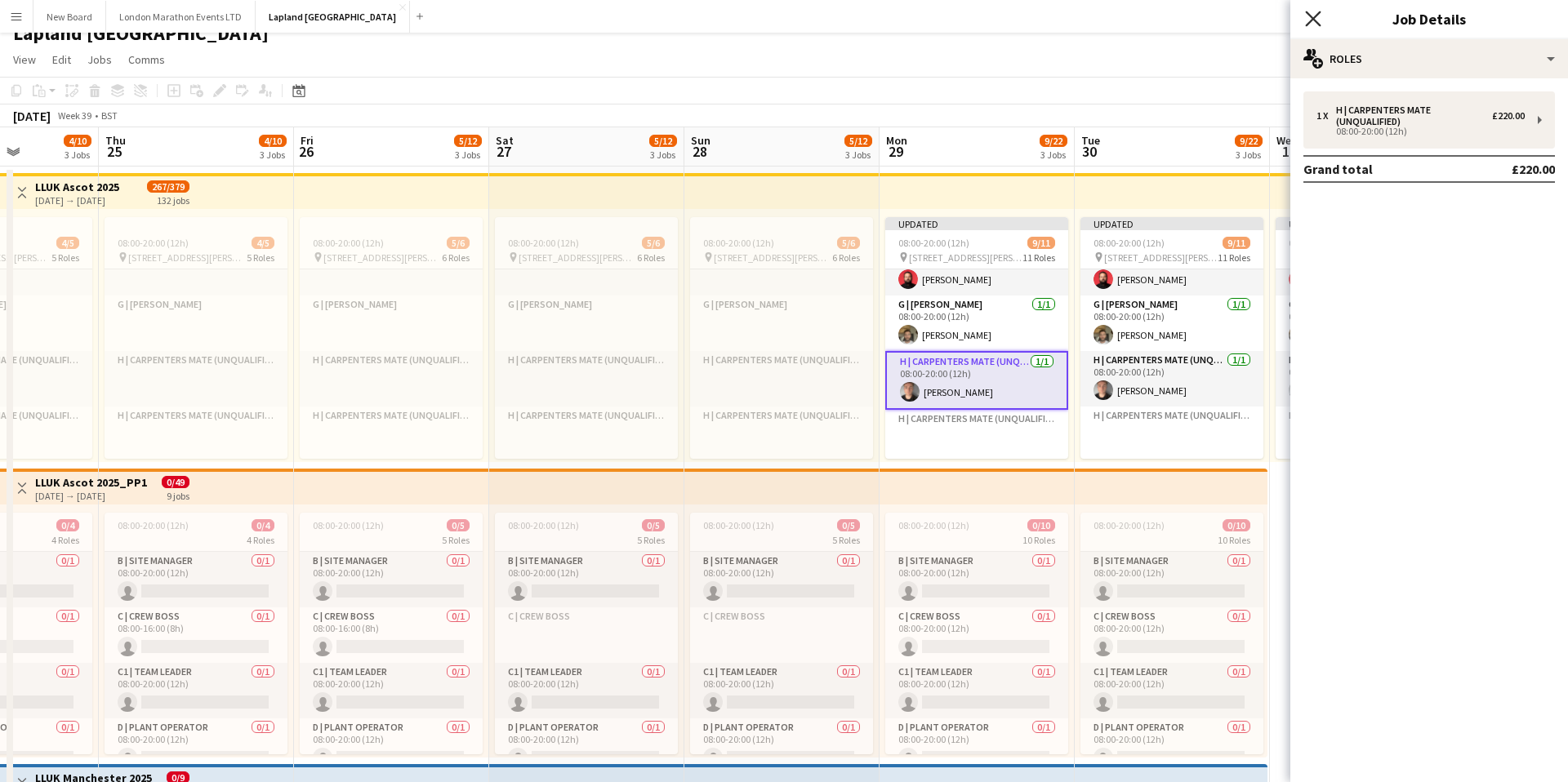
click at [1313, 22] on icon "Close pop-in" at bounding box center [1313, 18] width 16 height 16
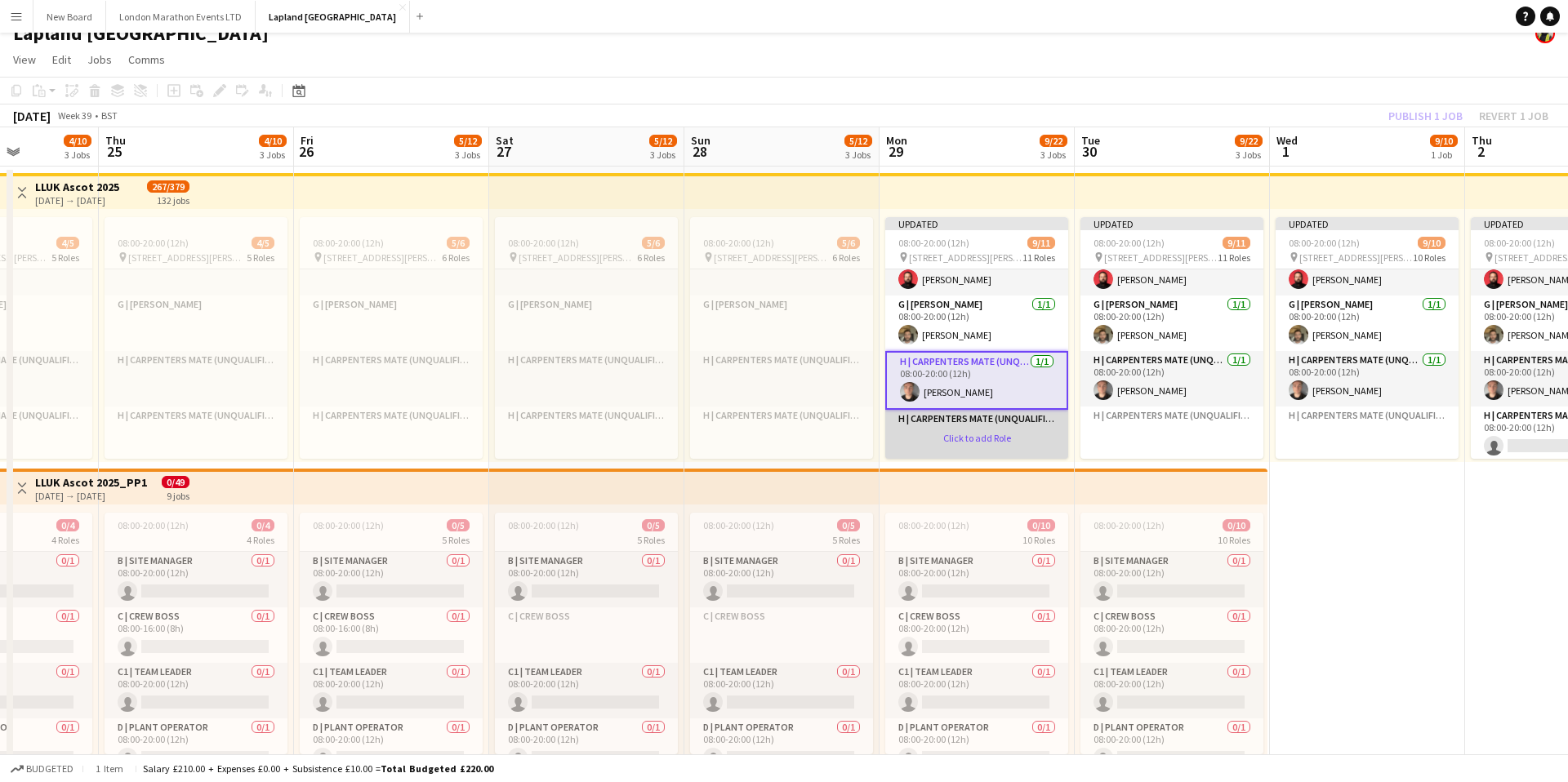
scroll to position [463, 0]
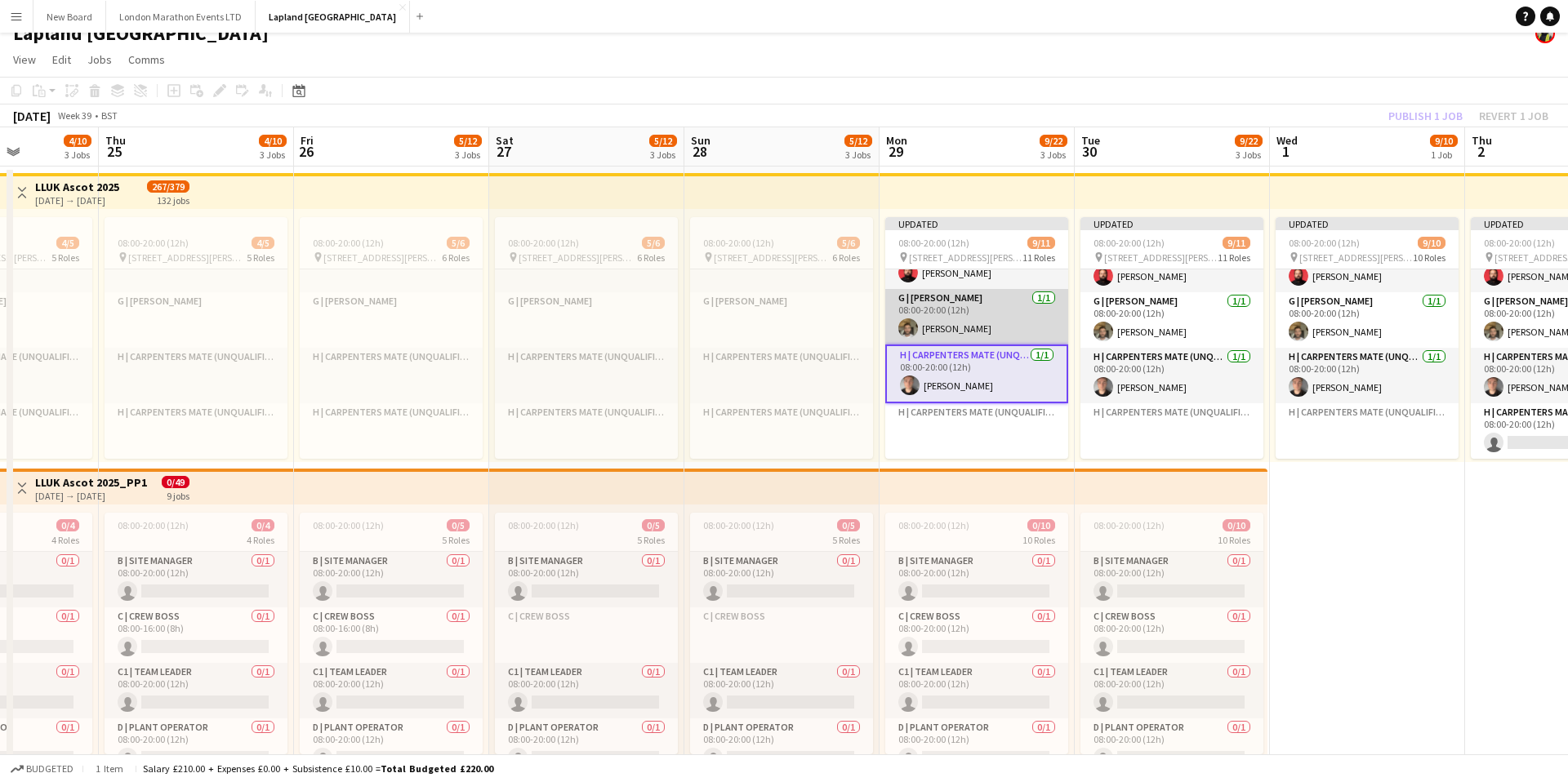
click at [1002, 324] on app-card-role "G | Carpenter 1/1 08:00-20:00 (12h) Scott Dickie" at bounding box center [976, 316] width 183 height 55
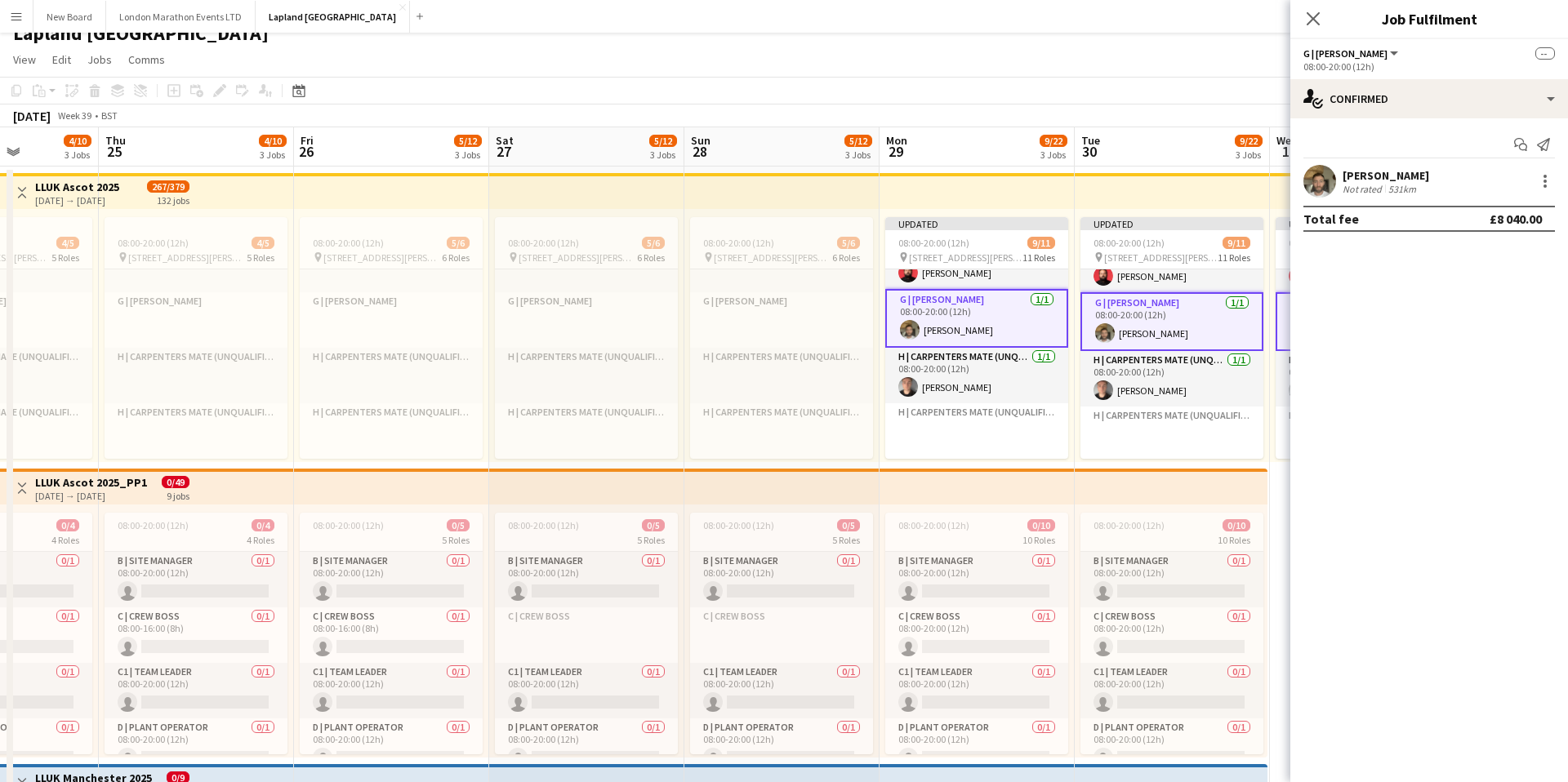
click at [961, 192] on app-top-bar at bounding box center [976, 191] width 195 height 36
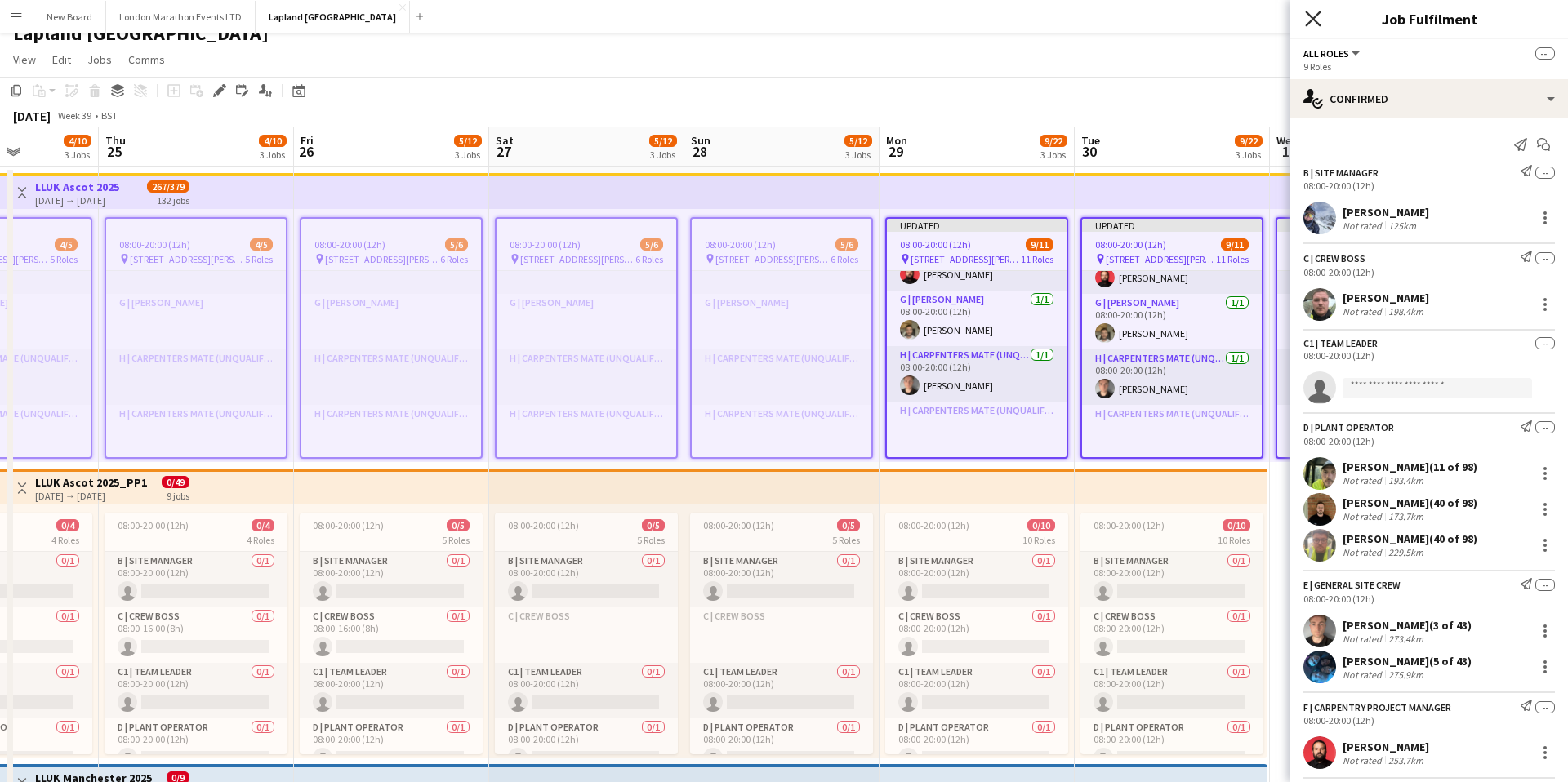
click at [1311, 18] on icon at bounding box center [1313, 18] width 16 height 16
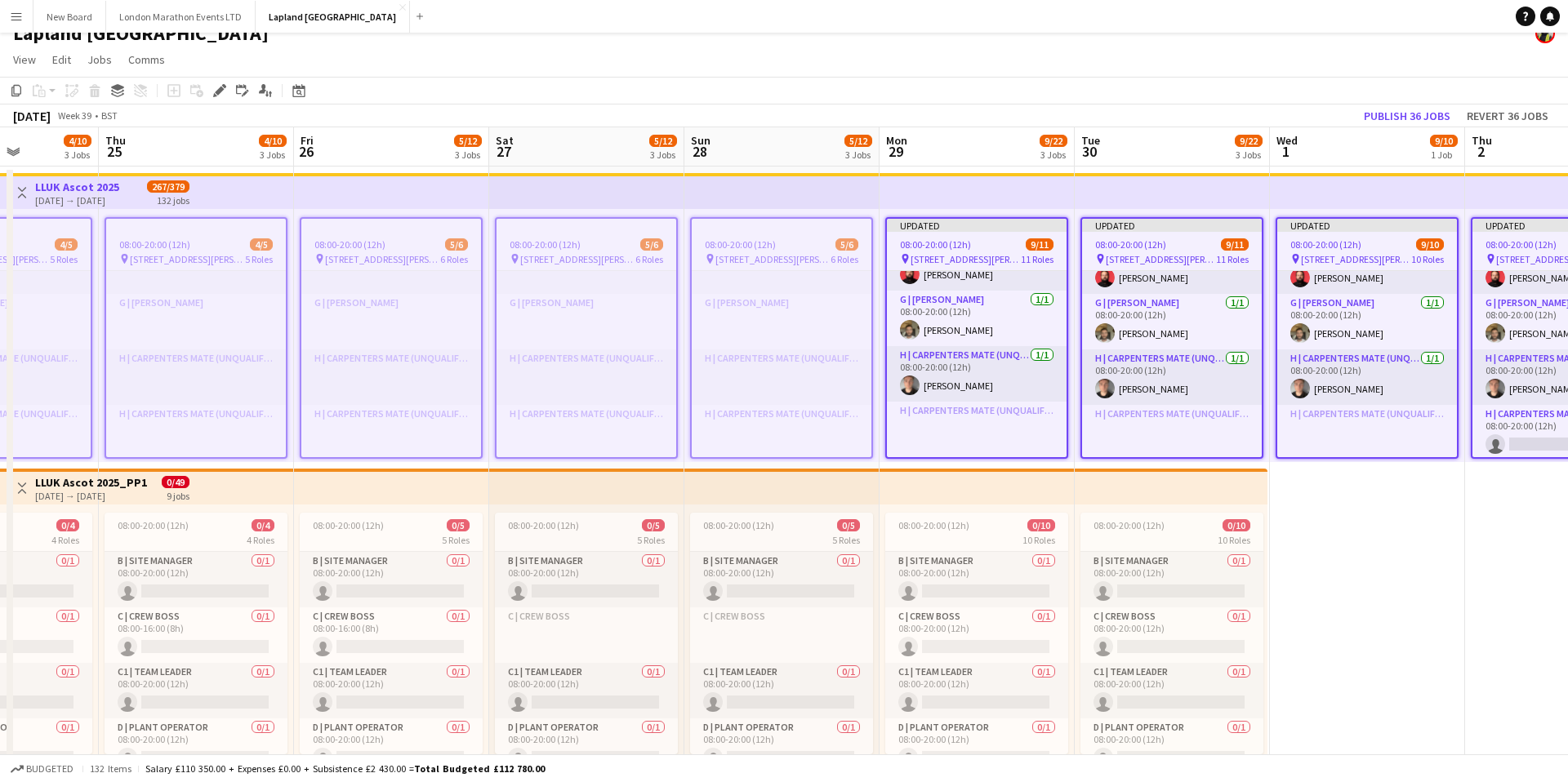
click at [986, 192] on app-top-bar at bounding box center [976, 191] width 195 height 36
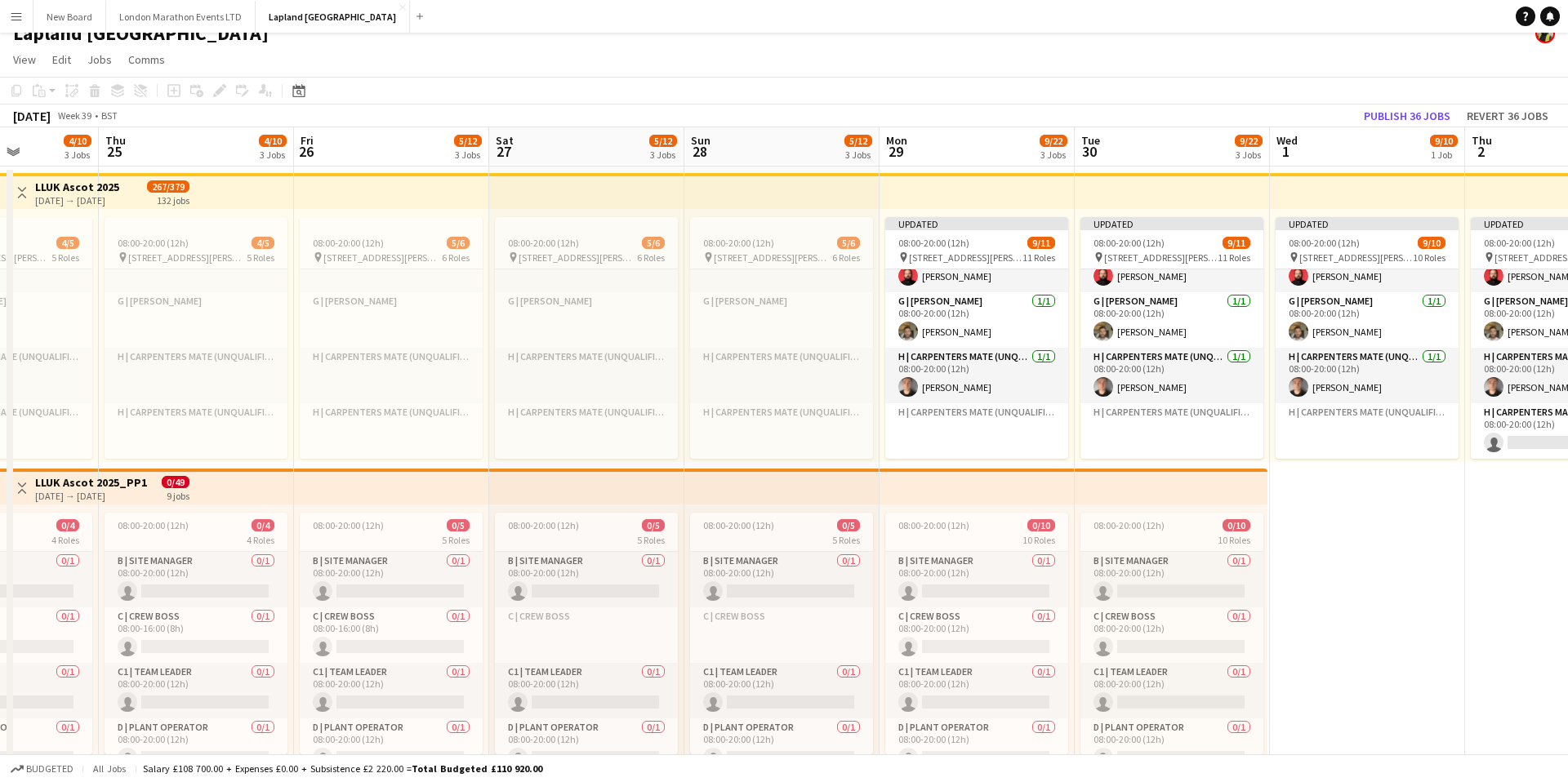
click at [966, 146] on app-board-header-date "Mon 29 9/22 3 Jobs" at bounding box center [976, 146] width 195 height 39
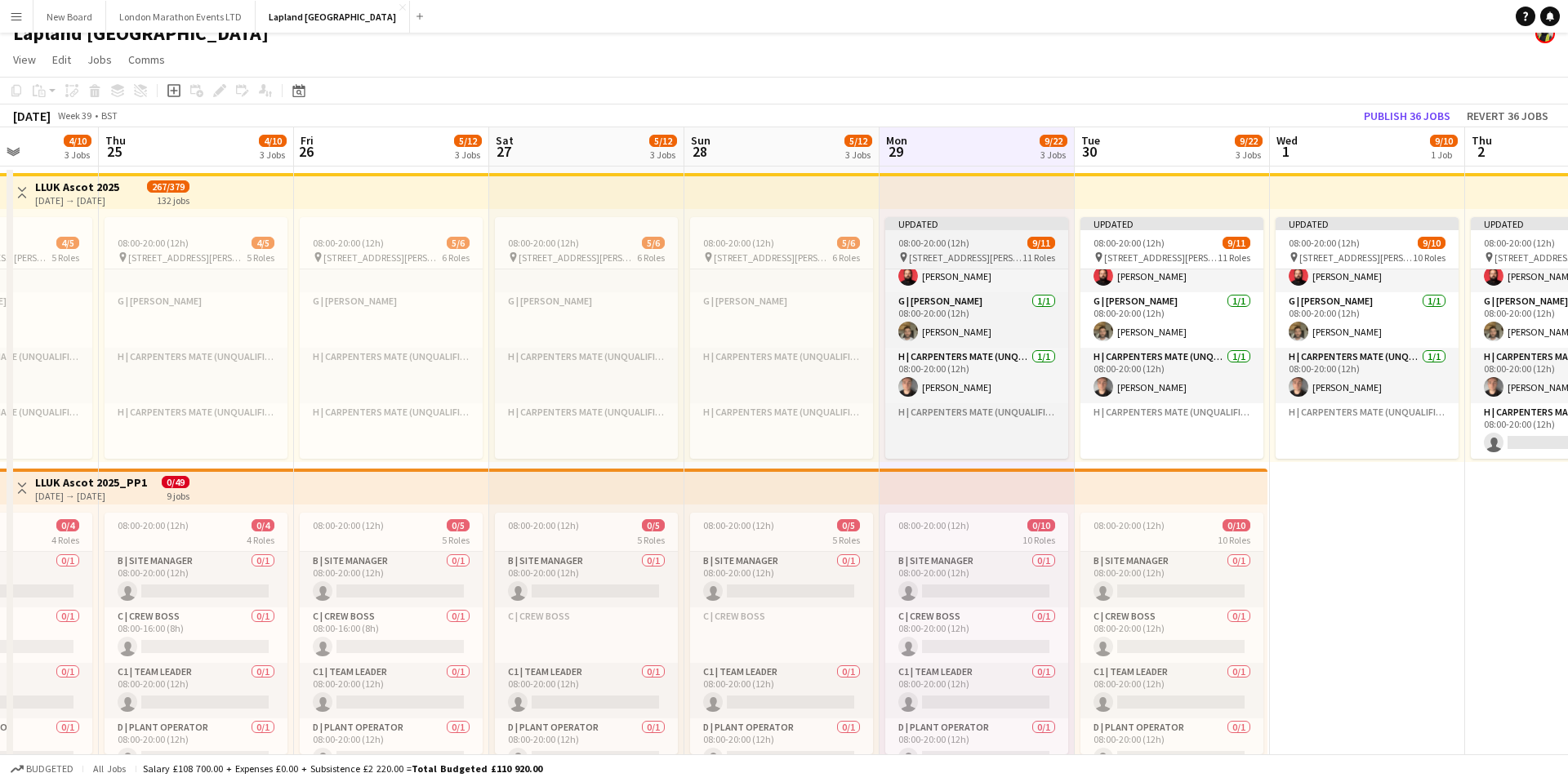
click at [967, 225] on div "Updated" at bounding box center [976, 224] width 183 height 13
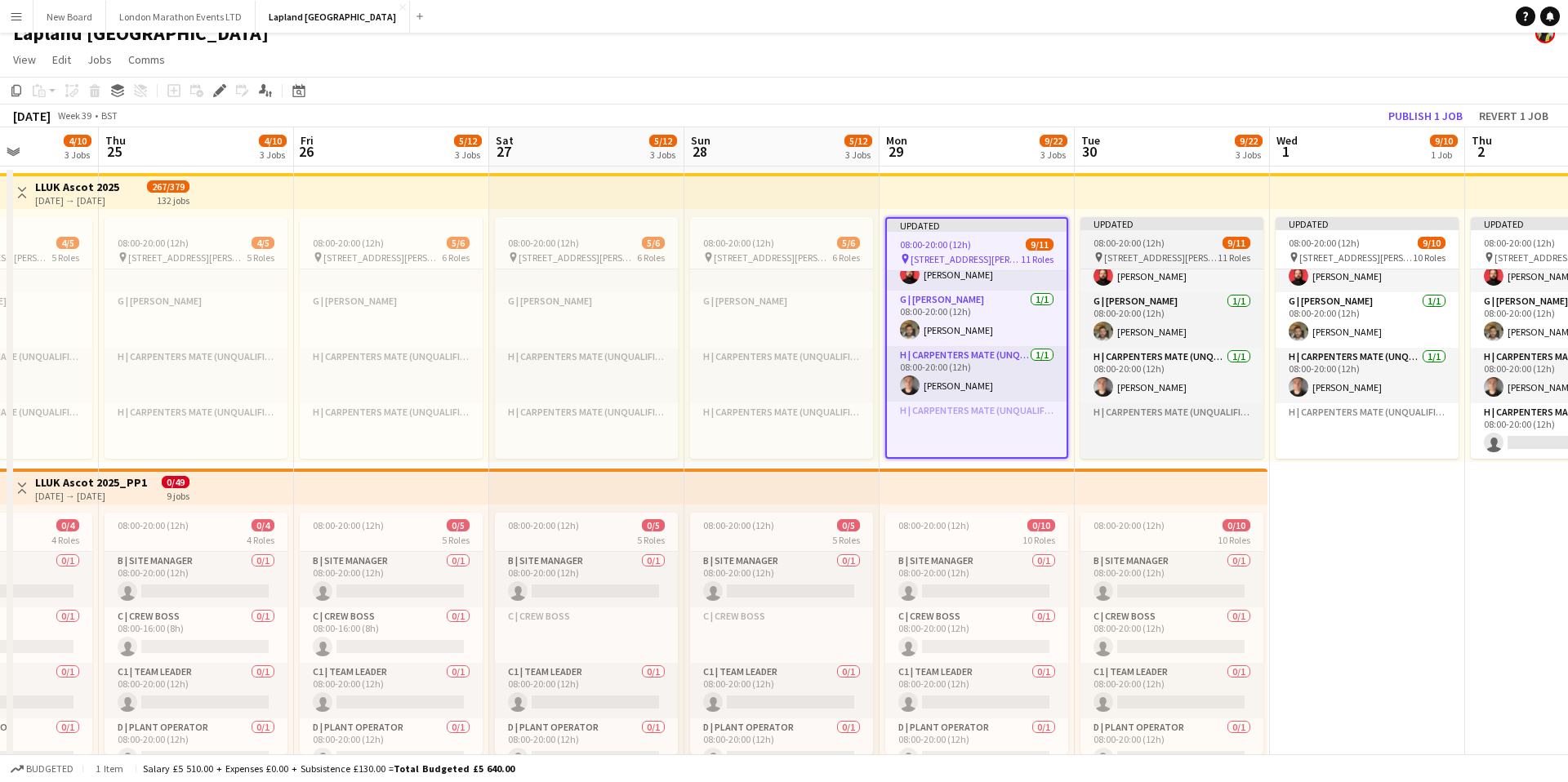
click at [1183, 224] on div "Updated" at bounding box center [1171, 224] width 183 height 13
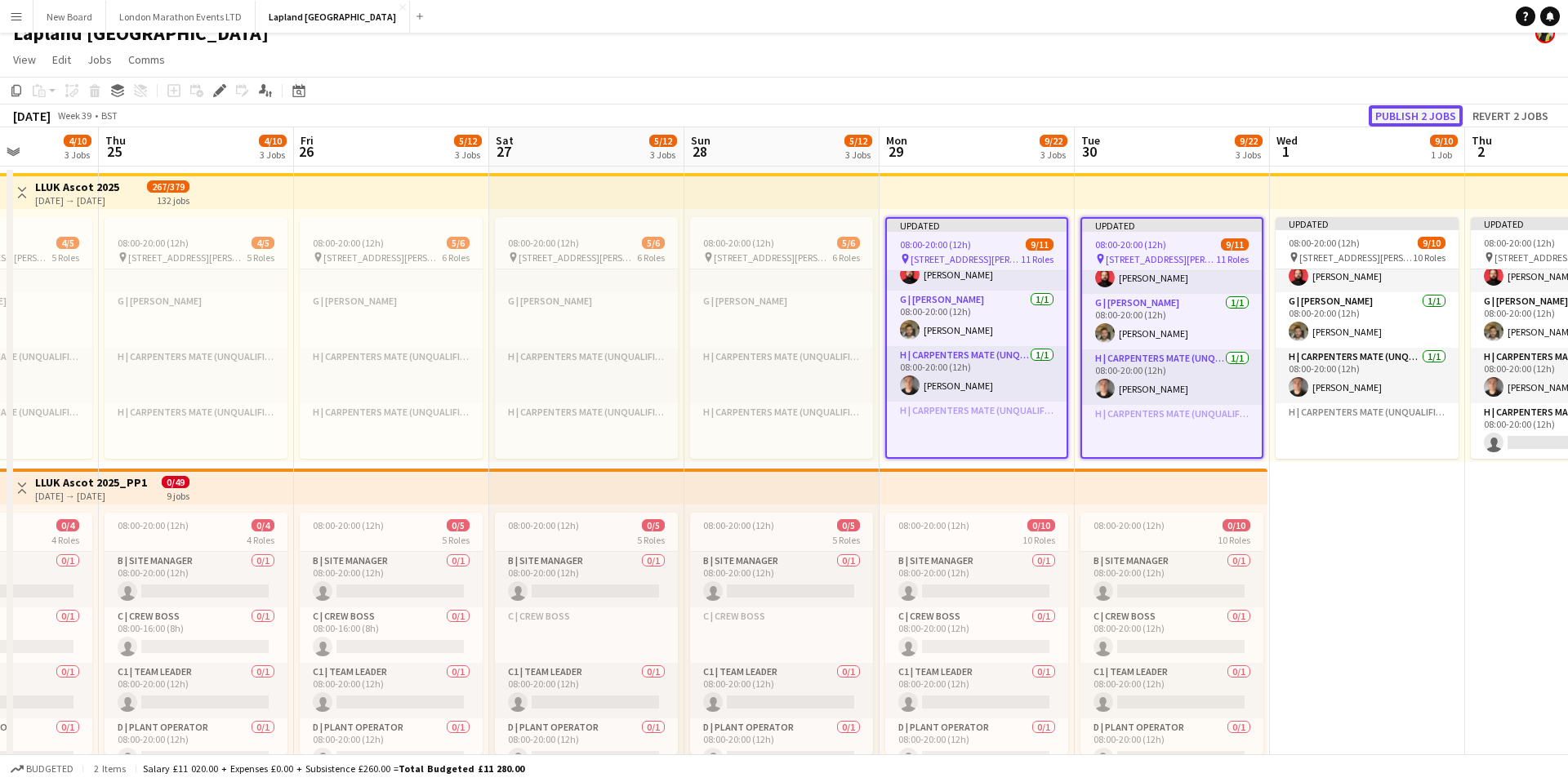
click at [1401, 111] on button "Publish 2 jobs" at bounding box center [1416, 115] width 94 height 21
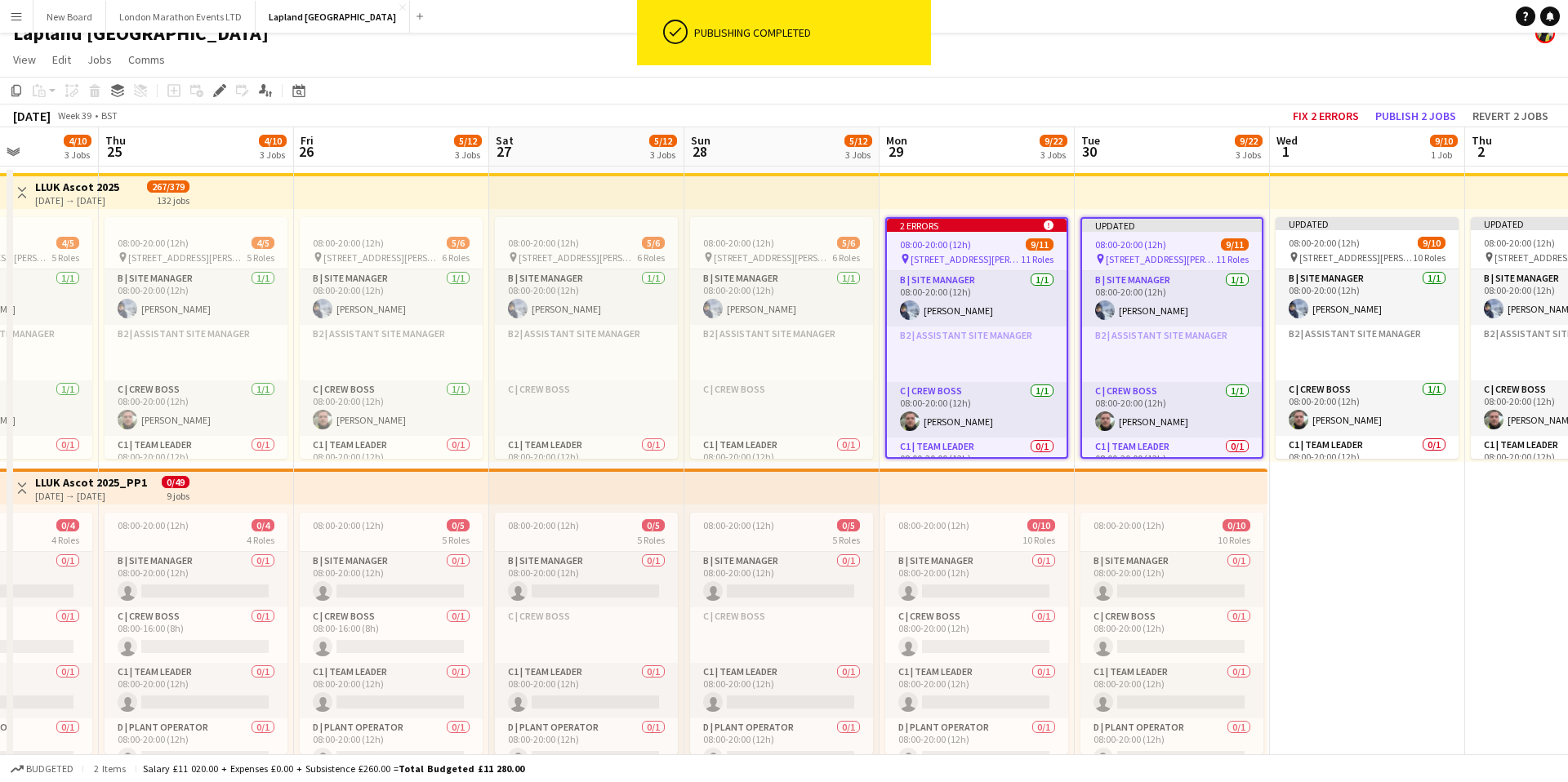
click at [1019, 120] on div "September 2025 Week 39 • BST Fix 2 errors Publish 2 jobs Revert 2 jobs" at bounding box center [784, 115] width 1568 height 23
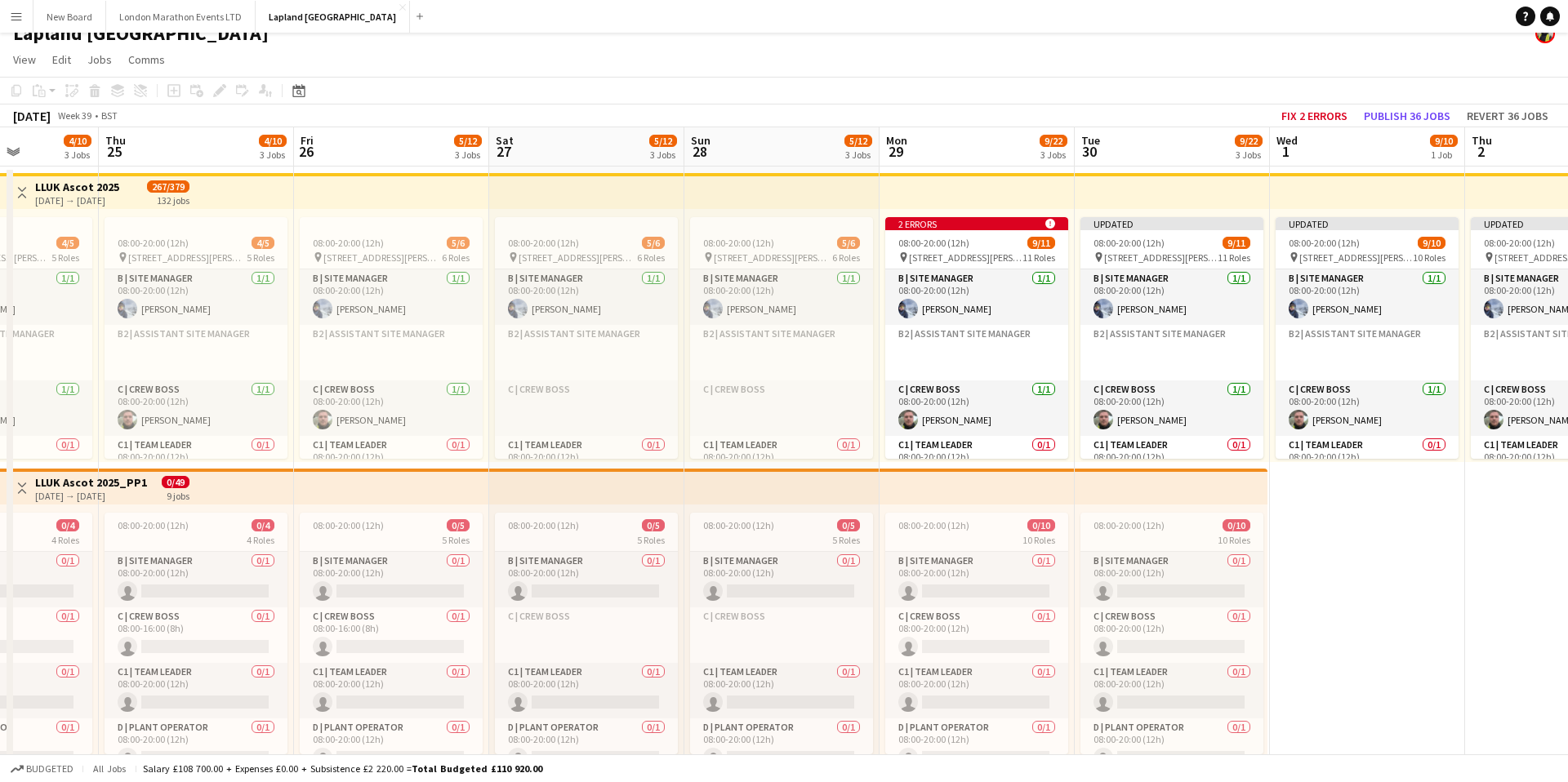
click at [968, 187] on app-top-bar at bounding box center [976, 191] width 195 height 36
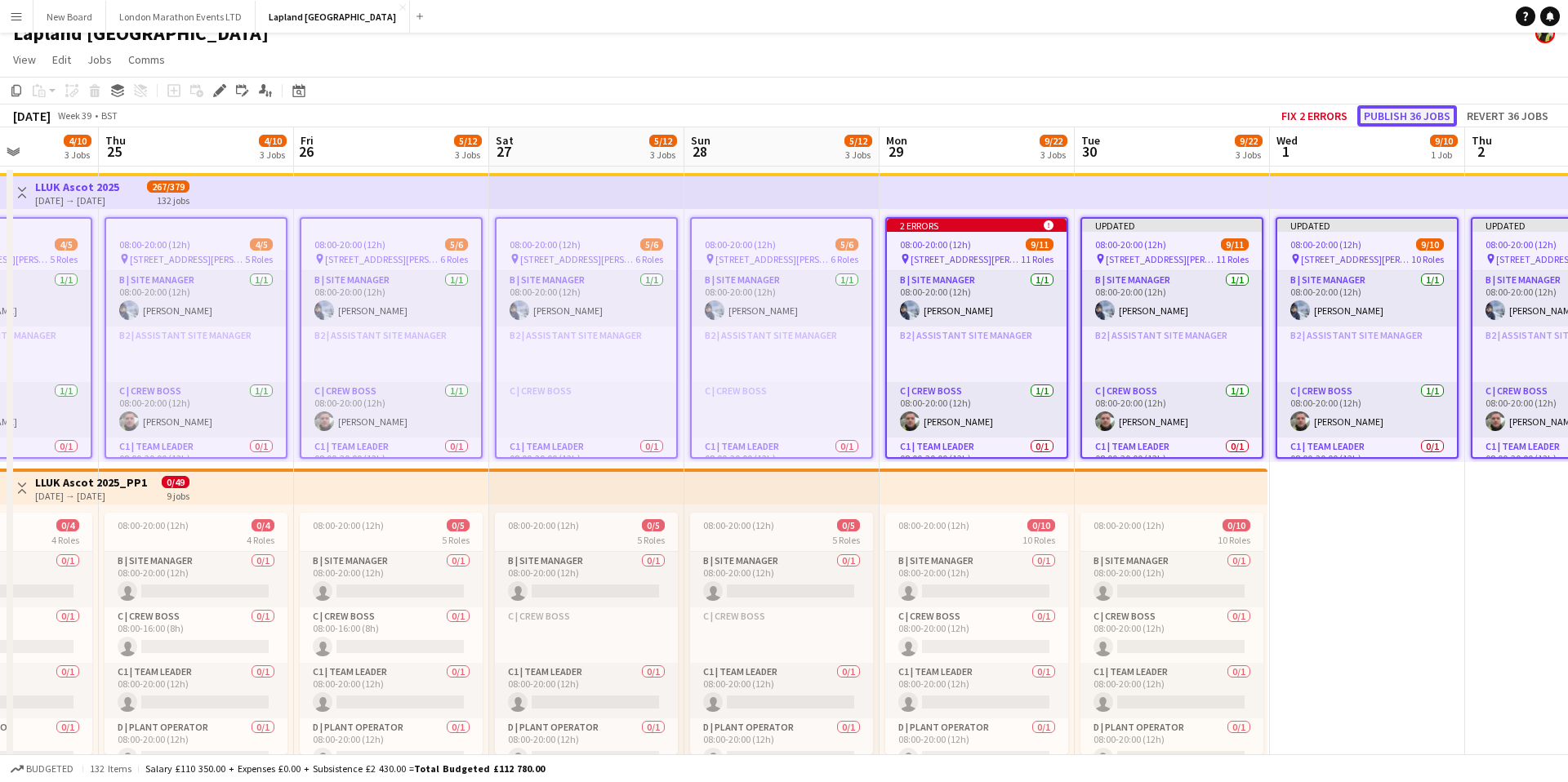
click at [1409, 114] on button "Publish 36 jobs" at bounding box center [1407, 115] width 100 height 21
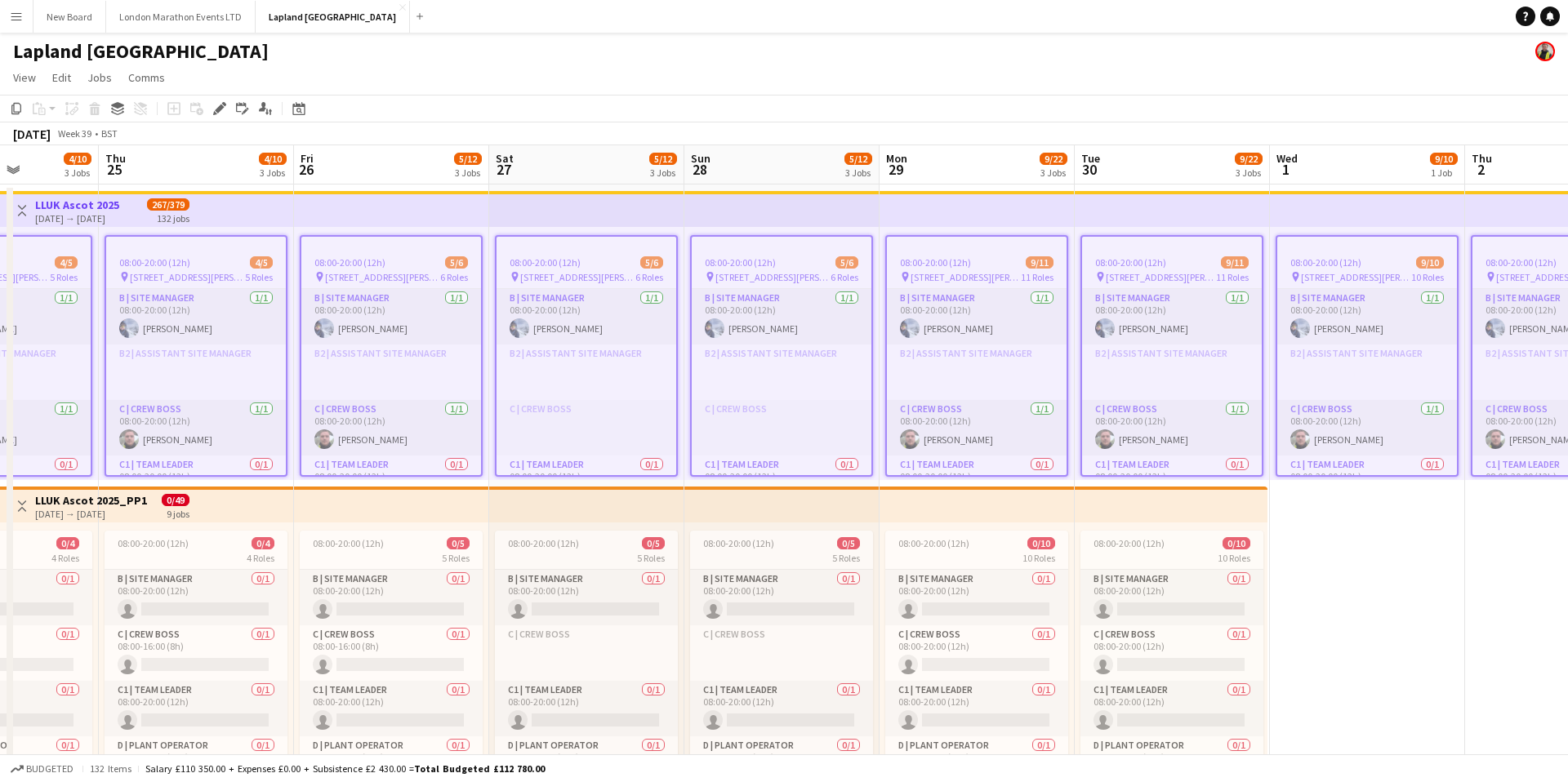
click at [24, 9] on button "Menu" at bounding box center [16, 16] width 33 height 33
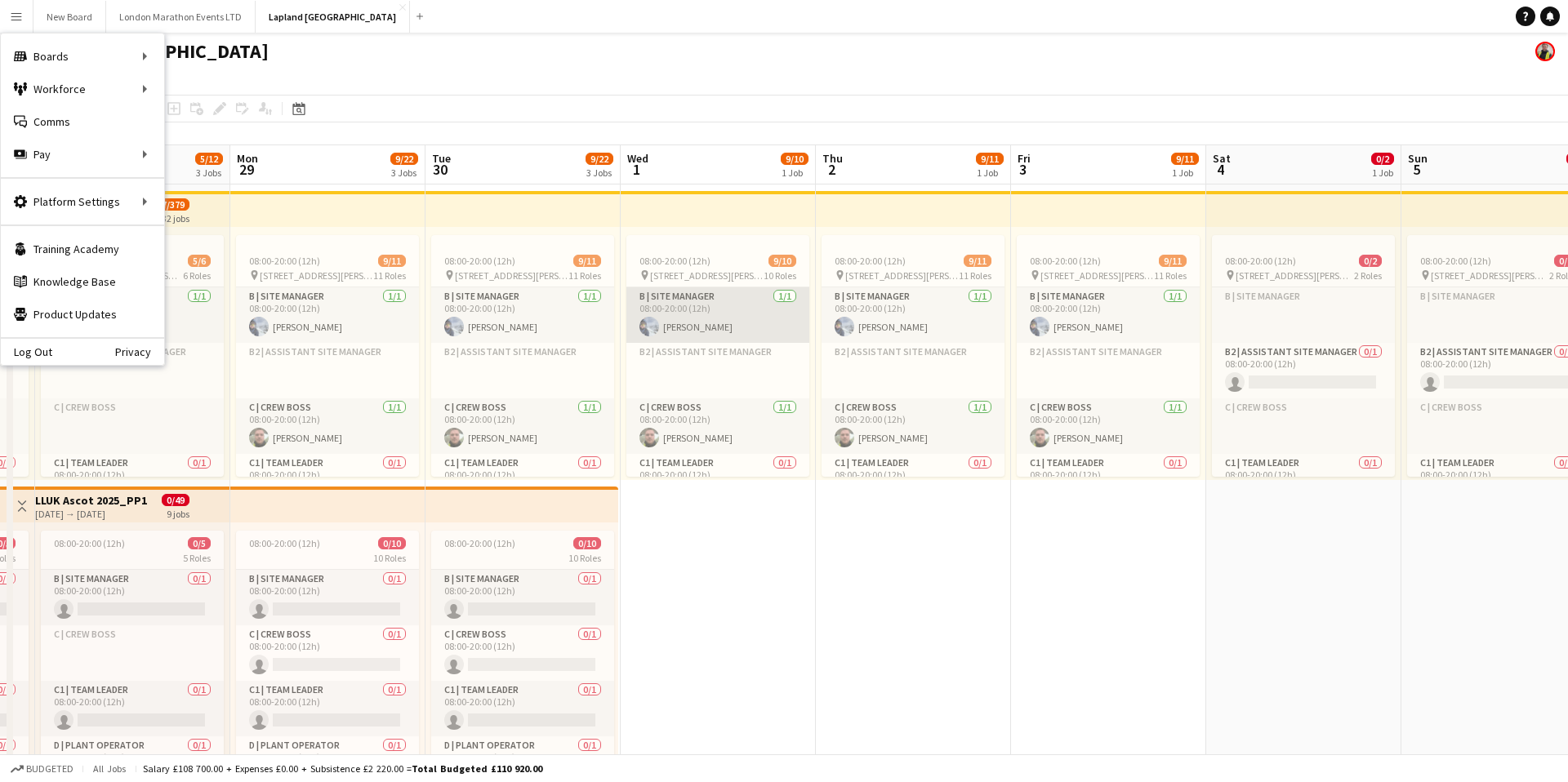
scroll to position [134, 0]
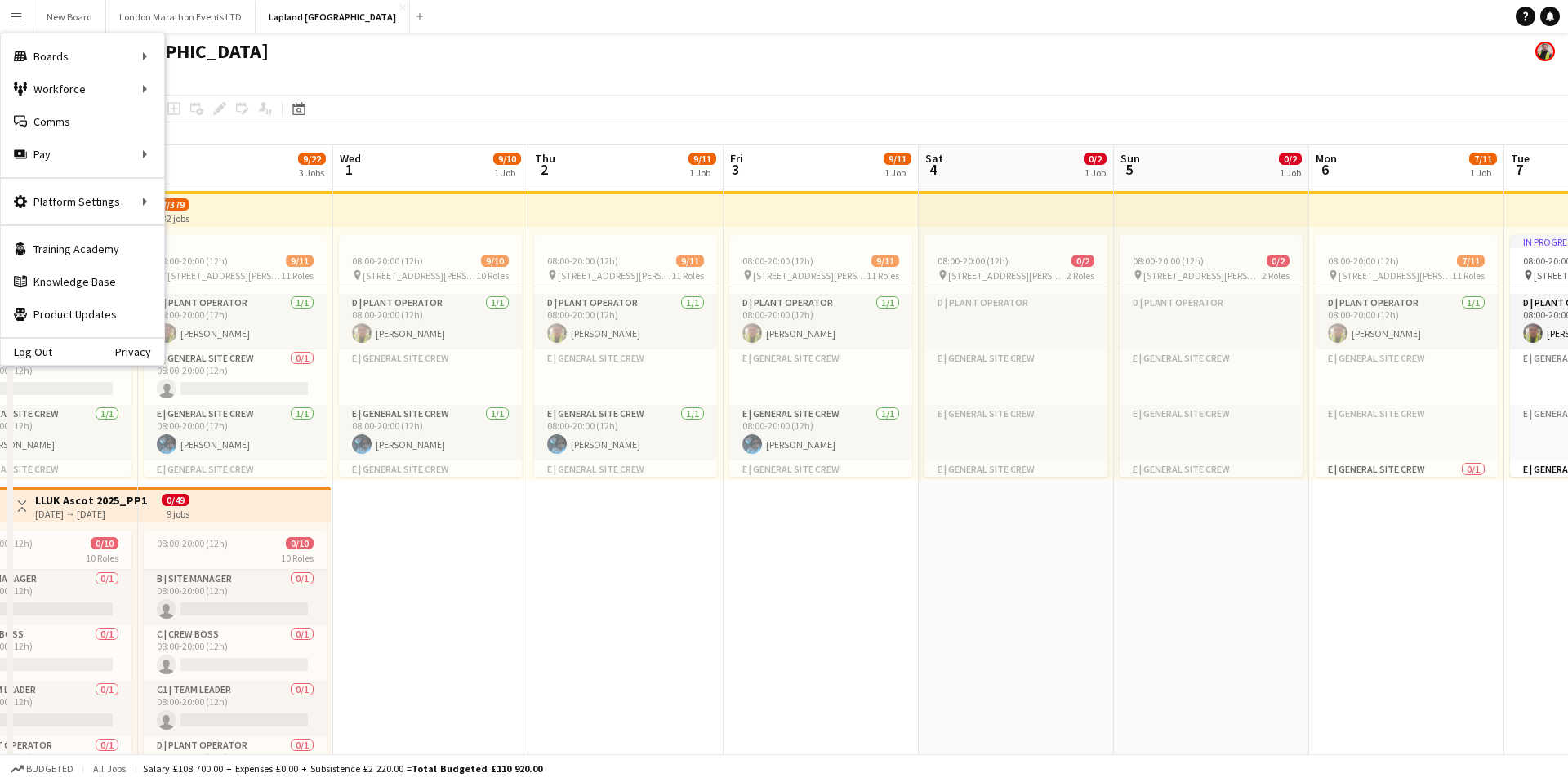
click at [516, 72] on app-page-menu "View Day view expanded Day view collapsed Month view Date picker Jump to today …" at bounding box center [784, 79] width 1568 height 31
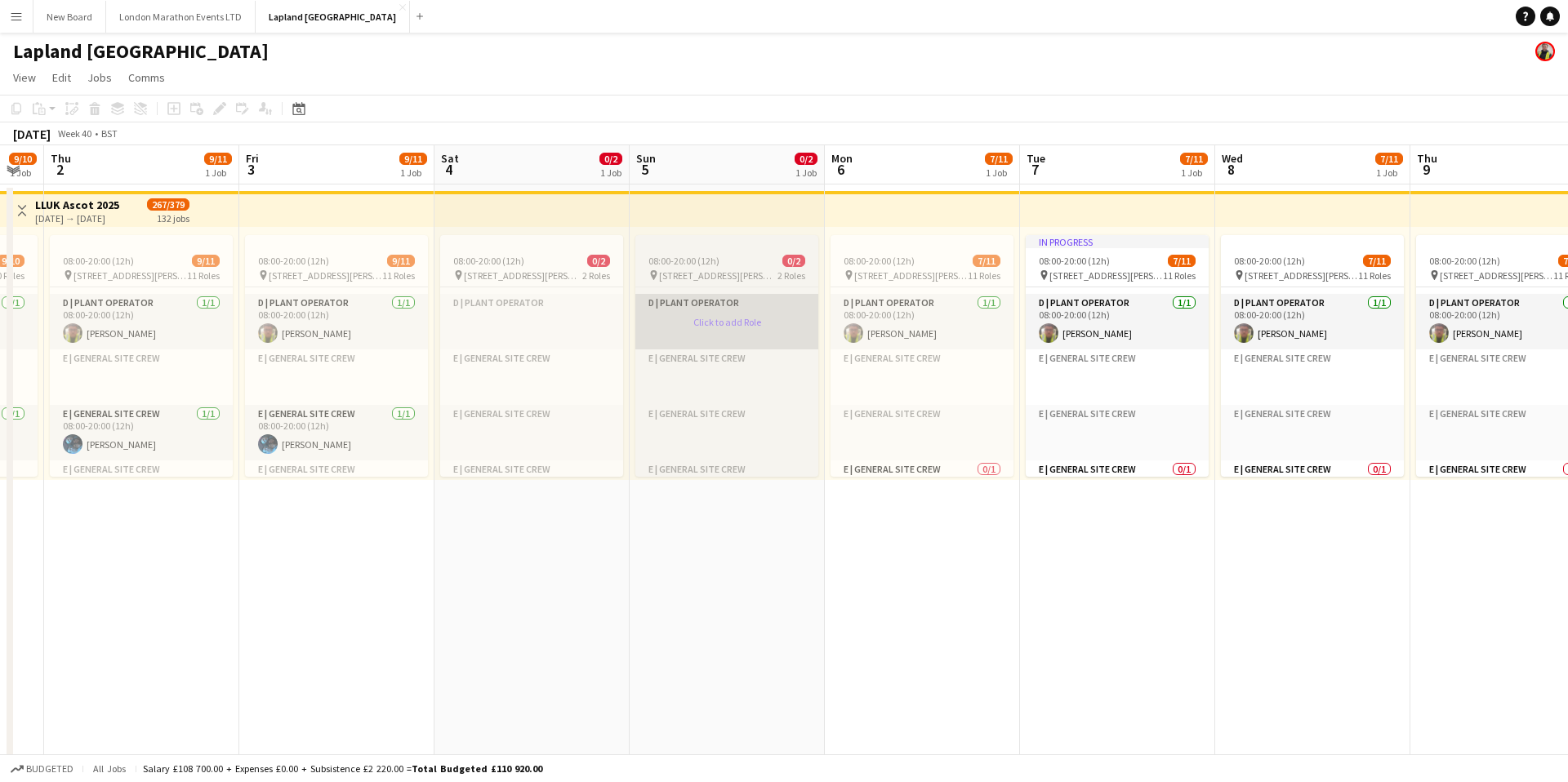
click at [730, 325] on app-card-role-placeholder "D | Plant Operator Click to add Role" at bounding box center [726, 321] width 183 height 55
